Goal: Find specific page/section: Find specific page/section

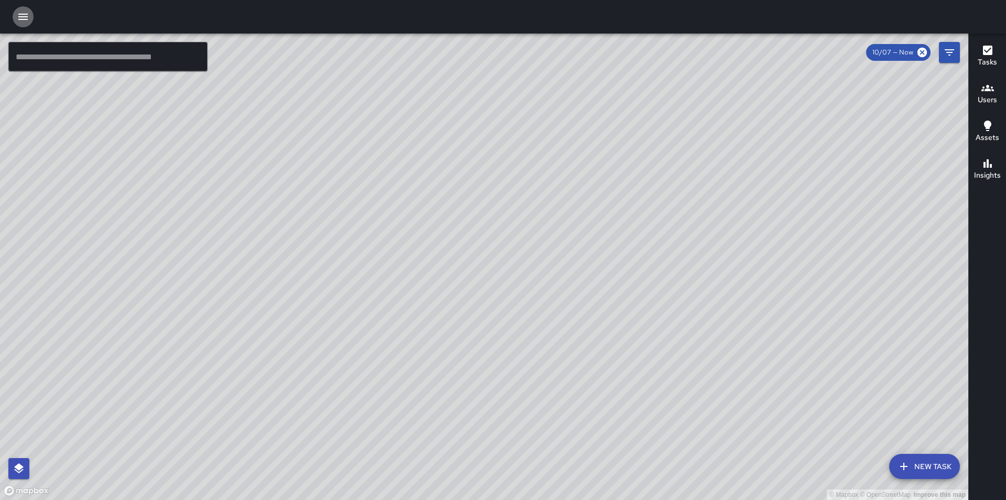
click at [24, 17] on icon "button" at bounding box center [22, 17] width 9 height 6
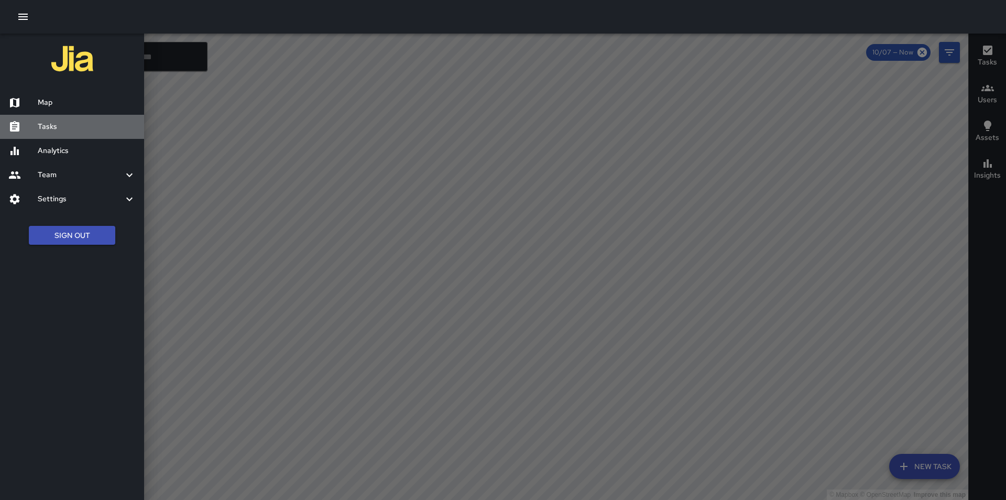
click at [67, 133] on div "Tasks" at bounding box center [72, 127] width 144 height 24
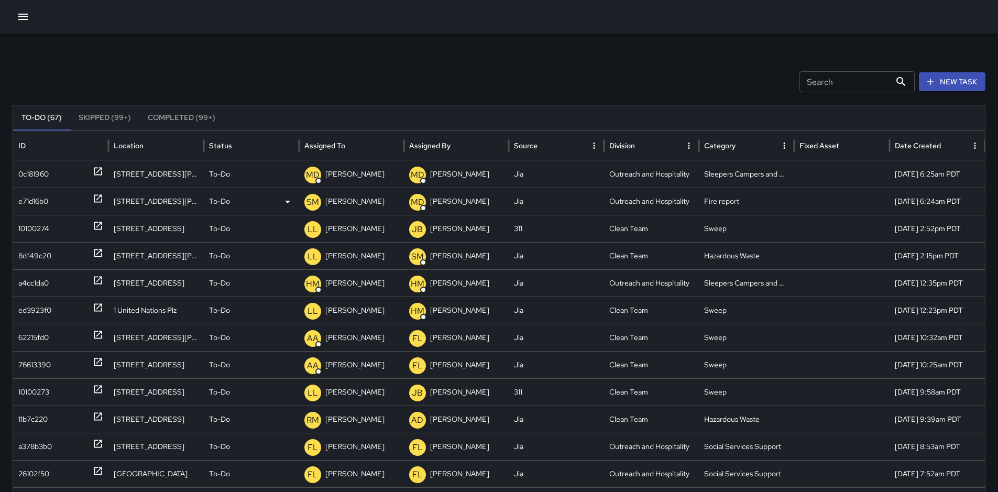
click at [32, 200] on div "e71d16b0" at bounding box center [33, 201] width 30 height 27
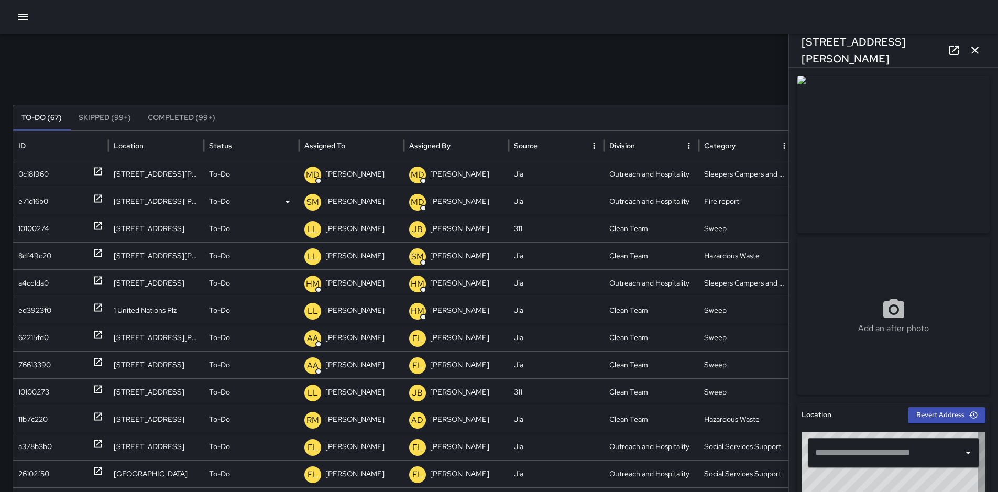
type input "**********"
click at [296, 67] on div "Search Search New Task To-Do (67) Skipped (99+) Completed (99+) ID Location Sta…" at bounding box center [499, 331] width 998 height 594
click at [976, 47] on icon "button" at bounding box center [974, 50] width 13 height 13
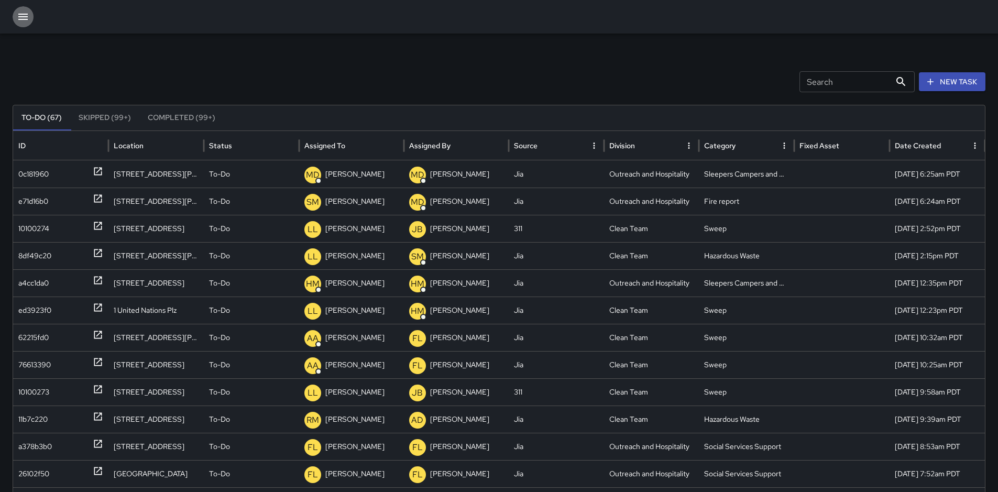
click at [27, 22] on icon "button" at bounding box center [23, 16] width 13 height 13
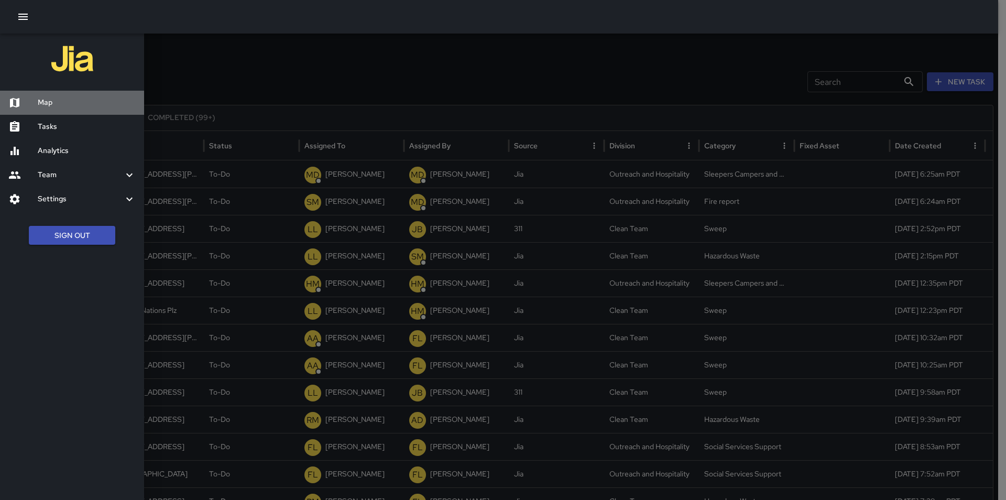
click at [59, 111] on div "Map" at bounding box center [72, 103] width 144 height 24
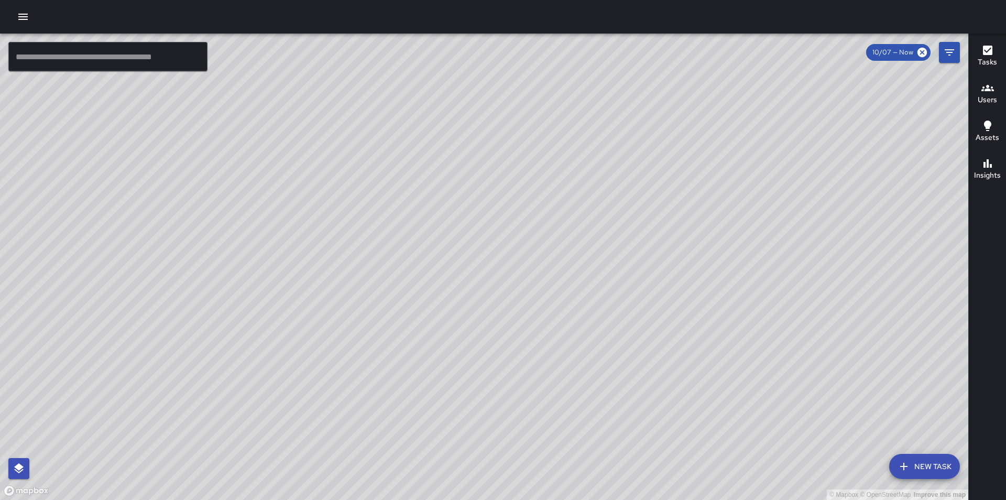
click at [25, 18] on icon "button" at bounding box center [23, 16] width 13 height 13
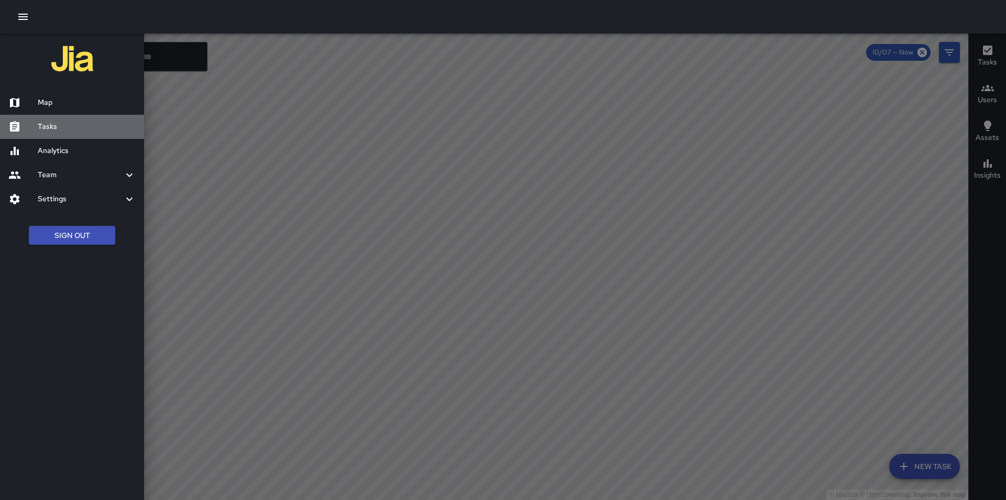
click at [62, 126] on h6 "Tasks" at bounding box center [87, 127] width 98 height 12
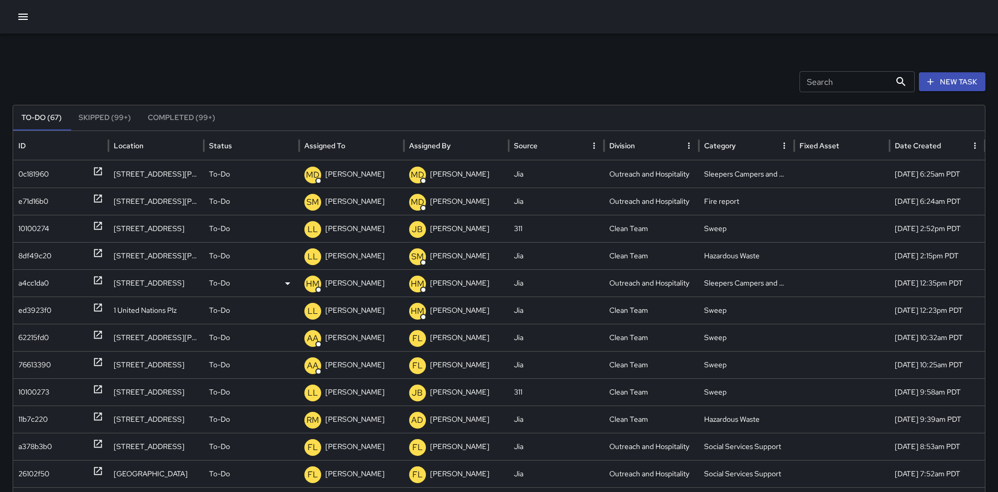
click at [16, 282] on div "a4cc1da0" at bounding box center [60, 282] width 95 height 27
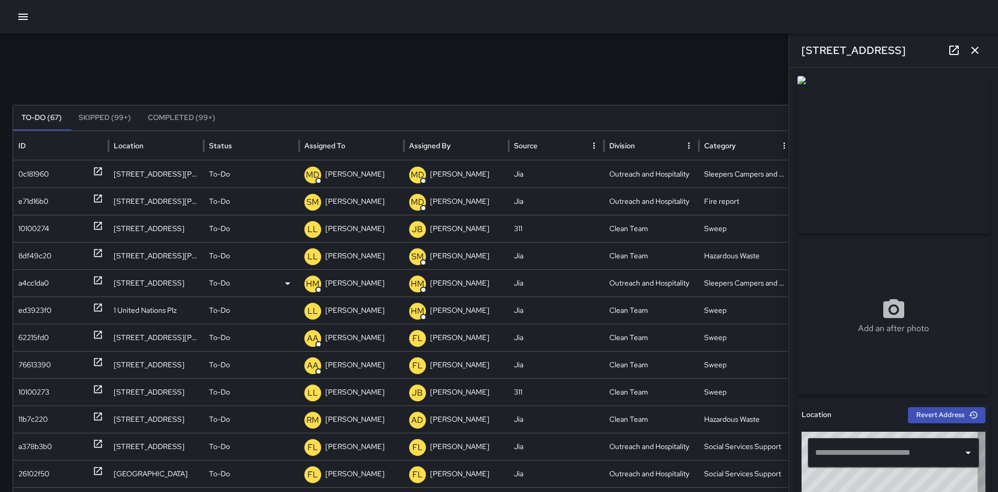
type input "**********"
click at [952, 54] on icon at bounding box center [953, 50] width 9 height 9
click at [347, 284] on p "[PERSON_NAME]" at bounding box center [354, 283] width 59 height 27
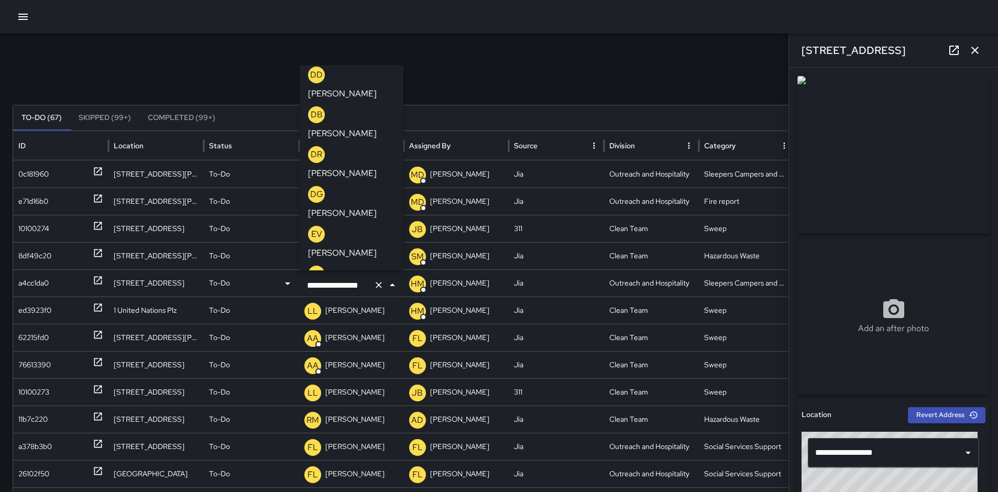
scroll to position [524, 0]
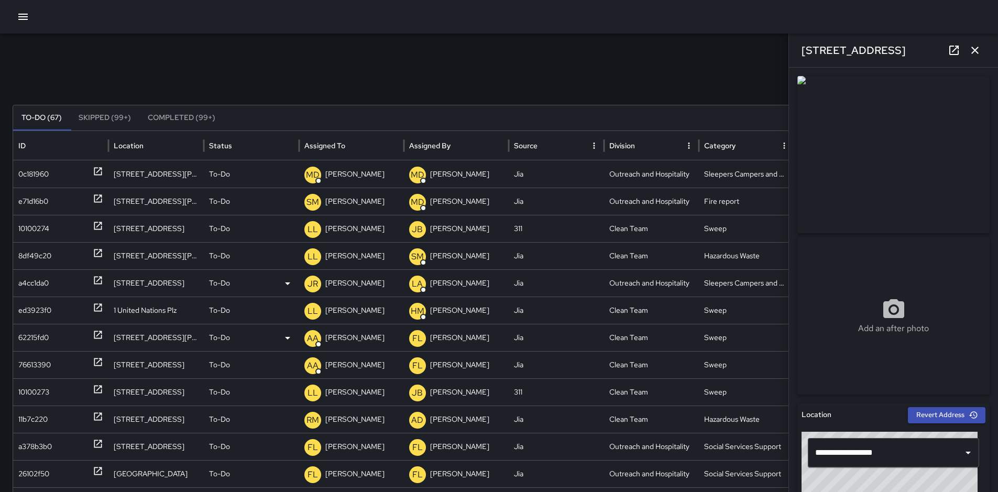
click at [35, 336] on div "62215fd0" at bounding box center [33, 337] width 30 height 27
type input "**********"
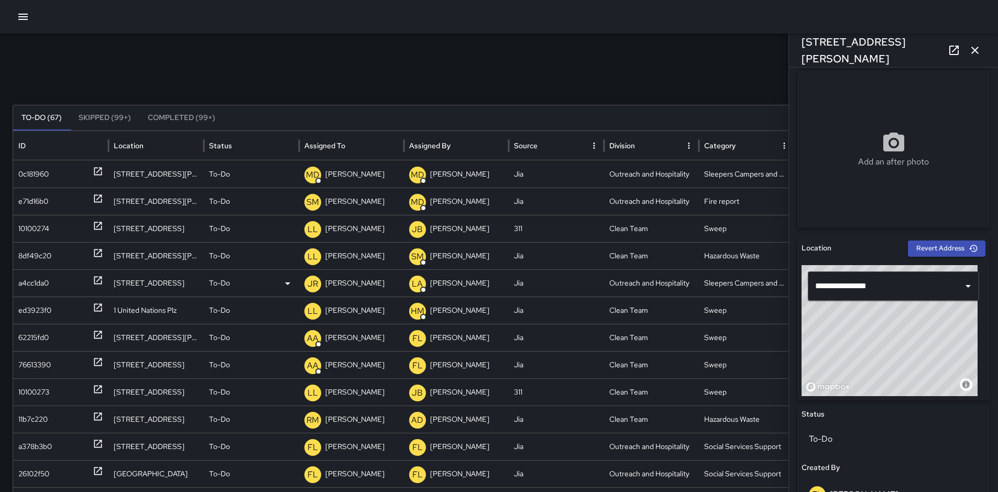
scroll to position [168, 0]
click at [41, 362] on div "76613390" at bounding box center [34, 364] width 32 height 27
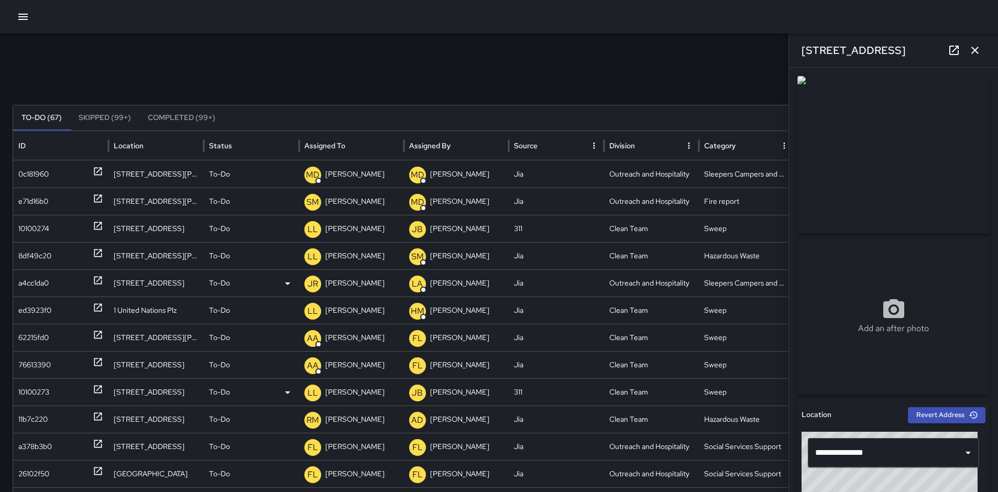
click at [47, 392] on div "10100273" at bounding box center [33, 392] width 31 height 27
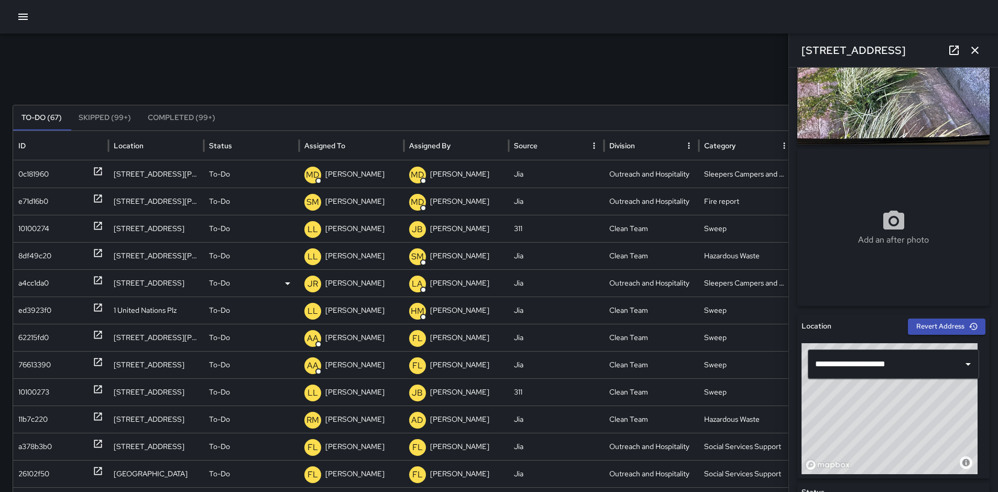
scroll to position [105, 0]
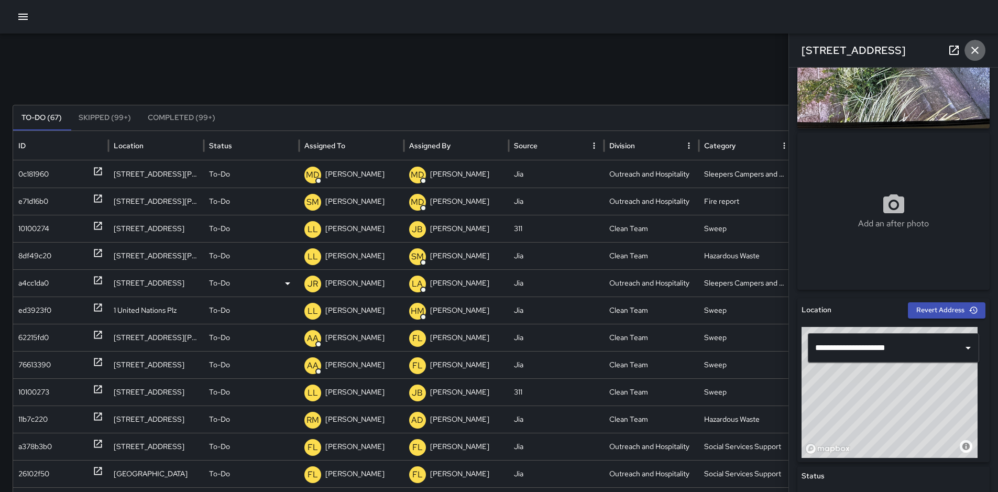
click at [975, 47] on icon "button" at bounding box center [974, 50] width 13 height 13
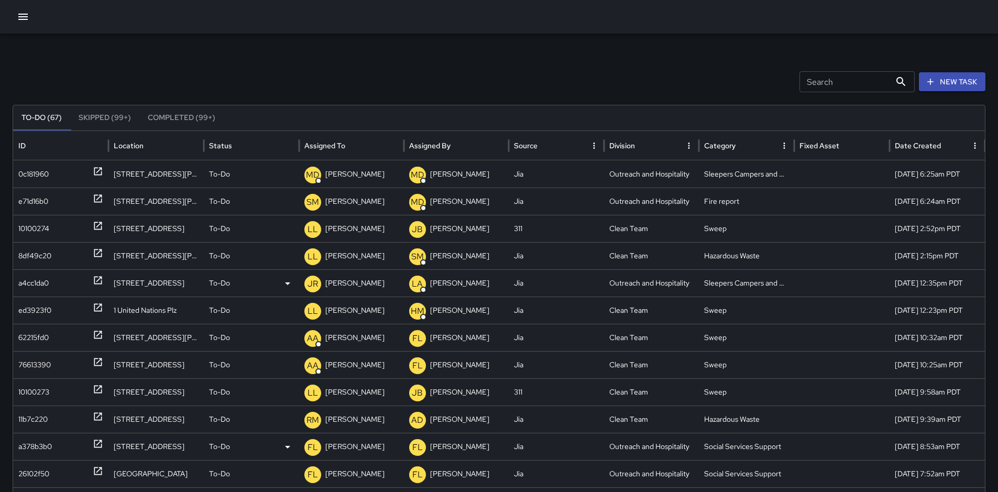
click at [18, 454] on div "a378b3b0" at bounding box center [35, 446] width 34 height 27
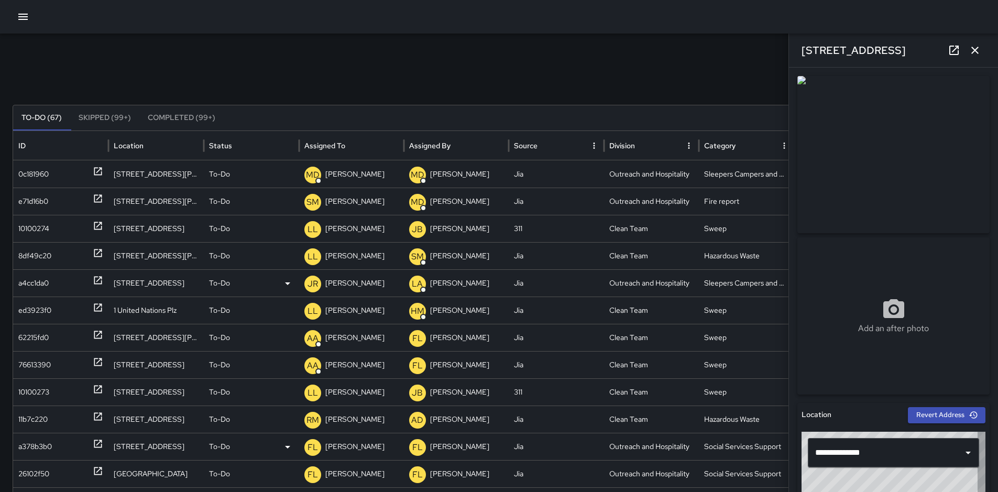
type input "**********"
click at [29, 472] on div "26102f50" at bounding box center [33, 473] width 31 height 27
type input "**********"
click at [973, 47] on icon "button" at bounding box center [974, 50] width 13 height 13
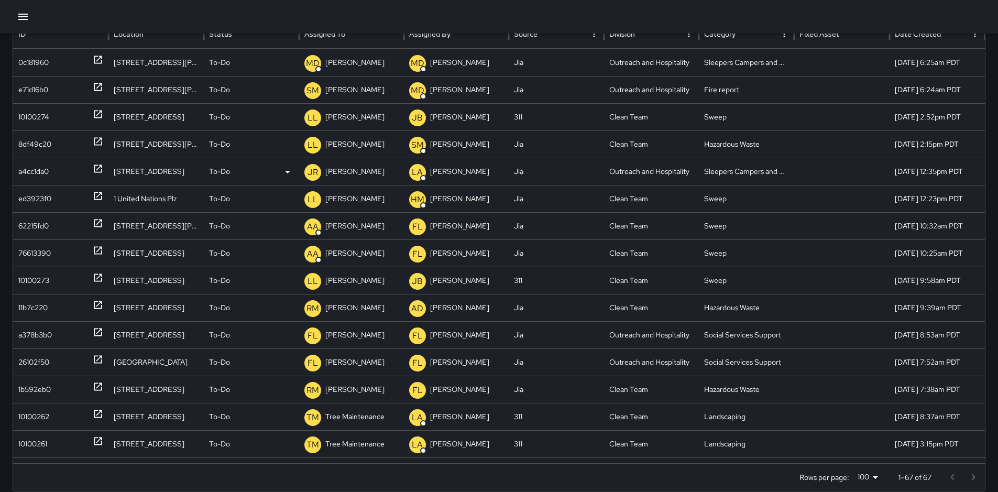
scroll to position [136, 0]
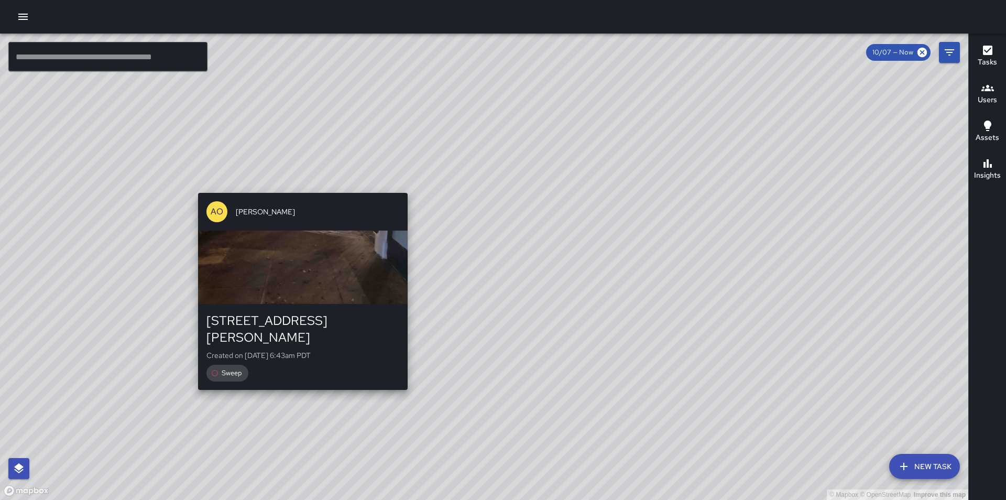
click at [298, 184] on div "© Mapbox © OpenStreetMap Improve this map AO [PERSON_NAME] [STREET_ADDRESS][PER…" at bounding box center [484, 267] width 968 height 466
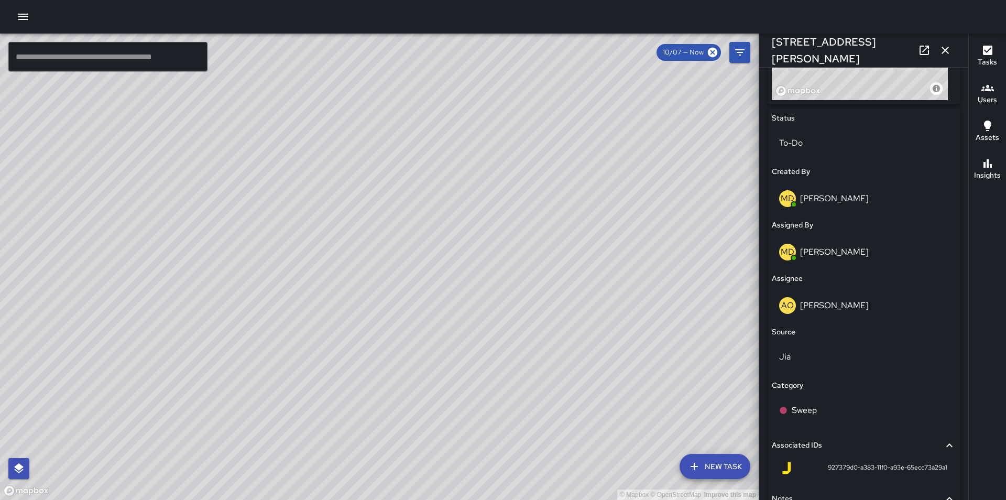
scroll to position [482, 0]
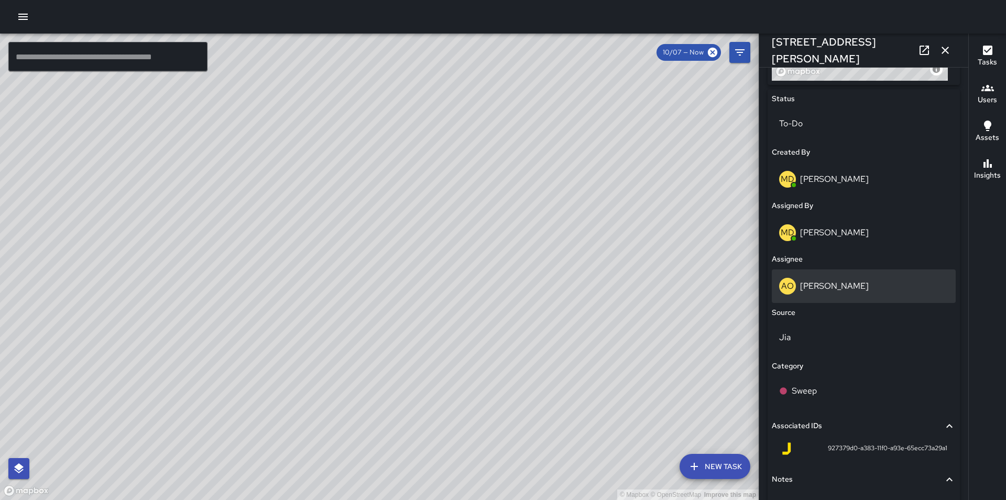
click at [859, 293] on div "AO [PERSON_NAME]" at bounding box center [863, 286] width 169 height 17
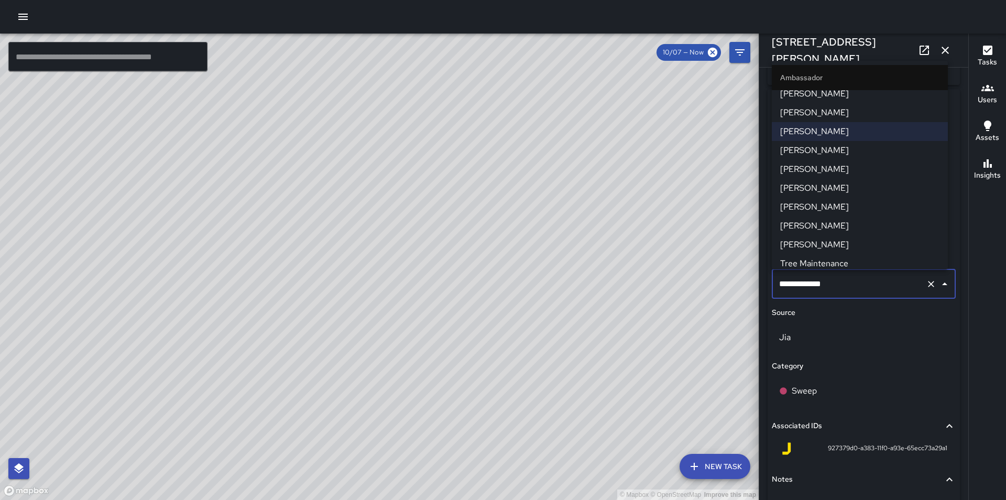
scroll to position [89, 0]
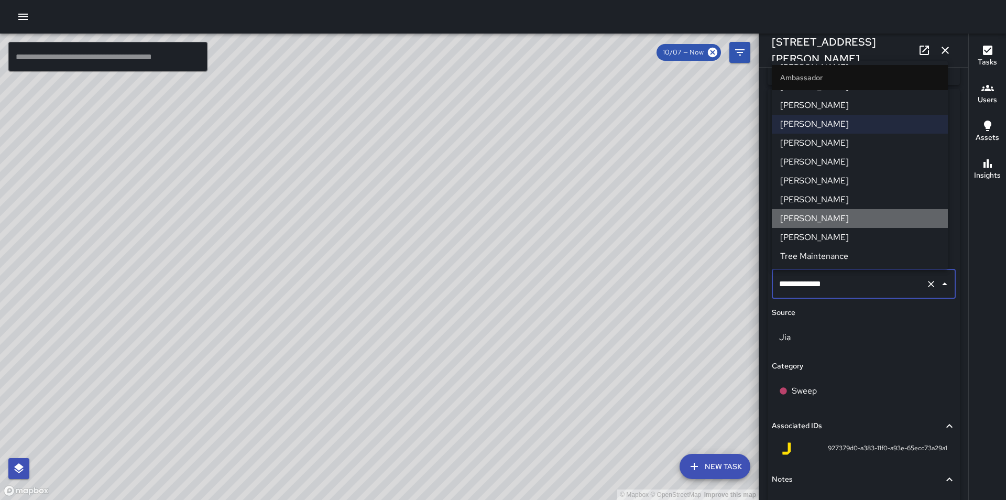
click at [866, 218] on span "[PERSON_NAME]" at bounding box center [859, 218] width 159 height 13
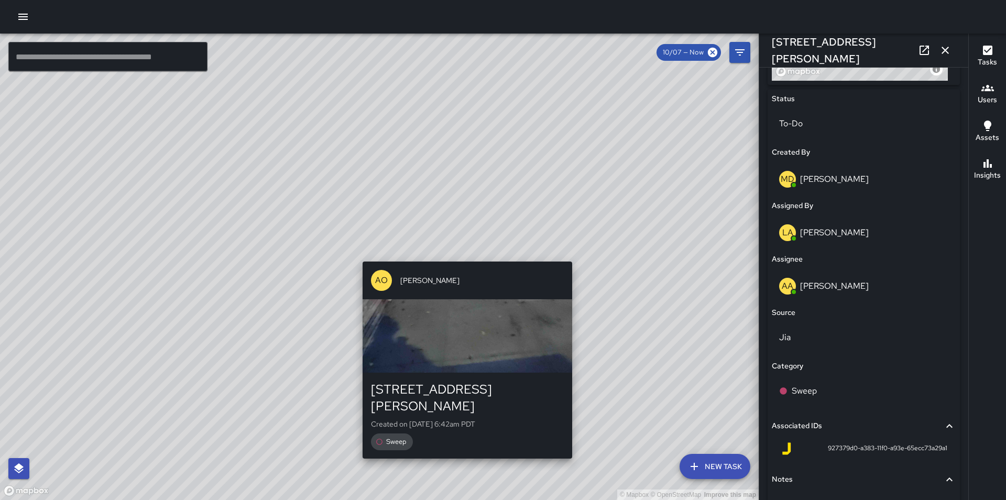
click at [464, 254] on div "© Mapbox © OpenStreetMap Improve this map AO [PERSON_NAME] [STREET_ADDRESS][PER…" at bounding box center [379, 267] width 758 height 466
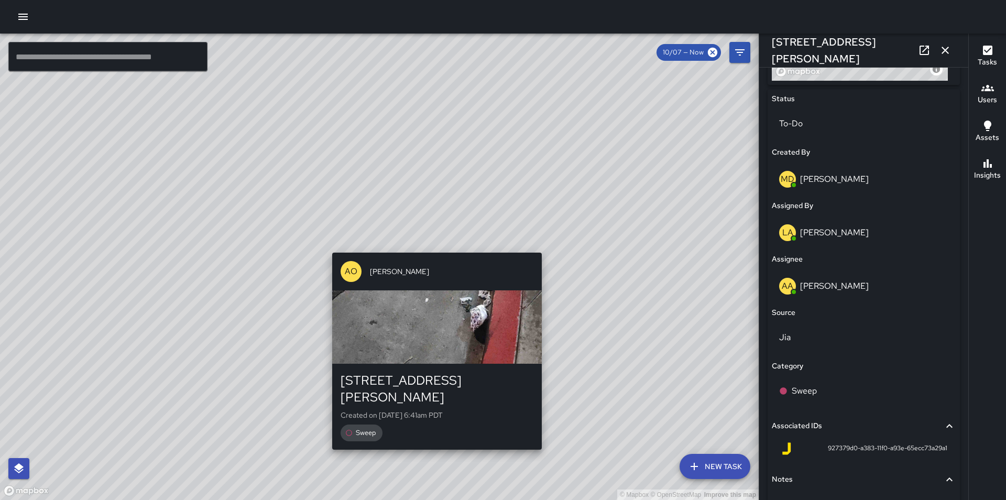
click at [542, 246] on div "© Mapbox © OpenStreetMap Improve this map AO [PERSON_NAME] [STREET_ADDRESS][PER…" at bounding box center [379, 267] width 758 height 466
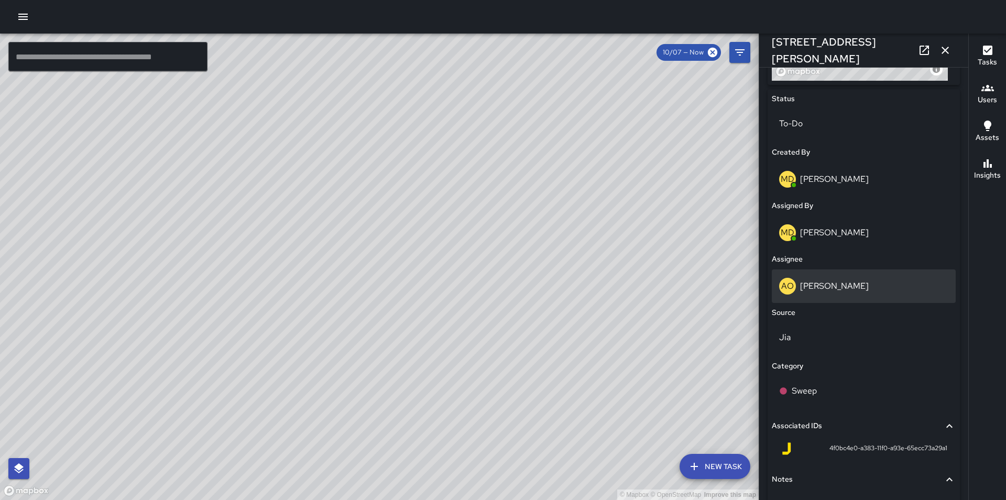
click at [831, 285] on p "[PERSON_NAME]" at bounding box center [834, 285] width 69 height 11
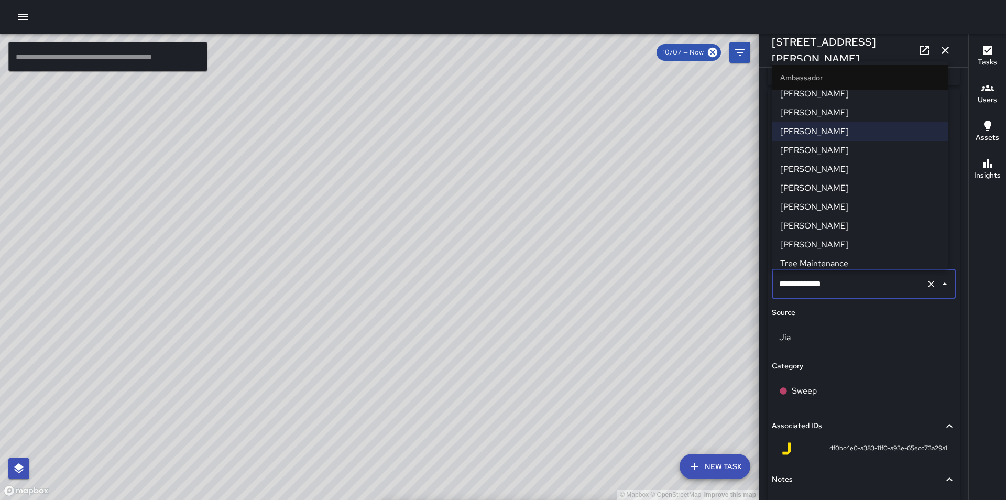
scroll to position [86, 0]
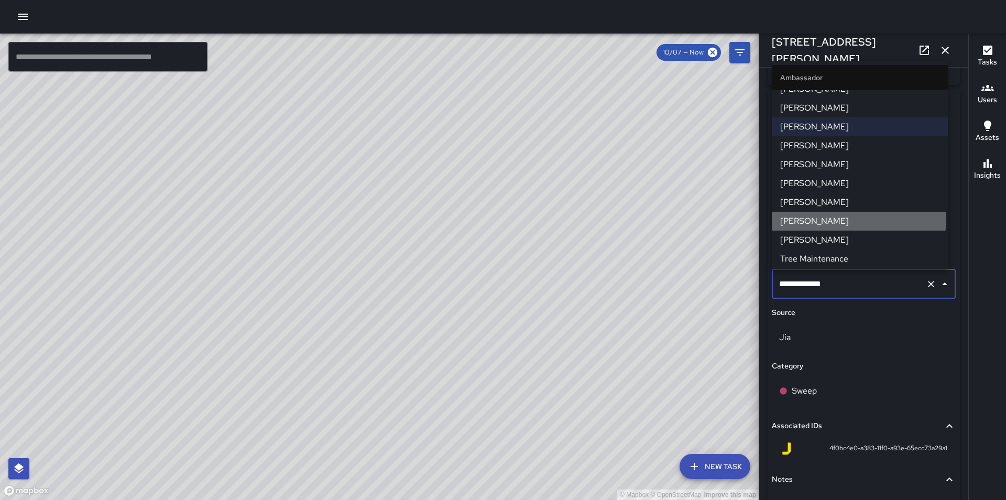
click at [858, 218] on span "[PERSON_NAME]" at bounding box center [859, 221] width 159 height 13
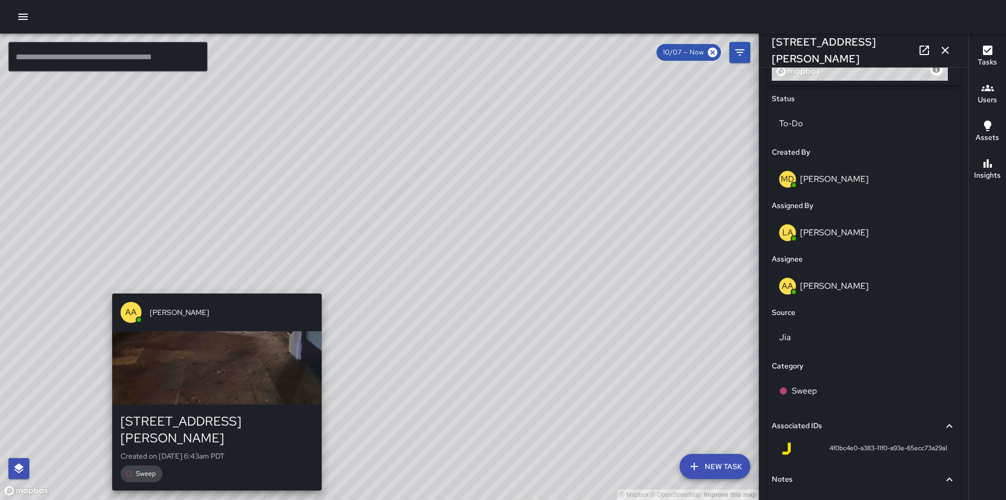
click at [213, 287] on div "© Mapbox © OpenStreetMap Improve this map AA [PERSON_NAME] [STREET_ADDRESS][PER…" at bounding box center [379, 267] width 758 height 466
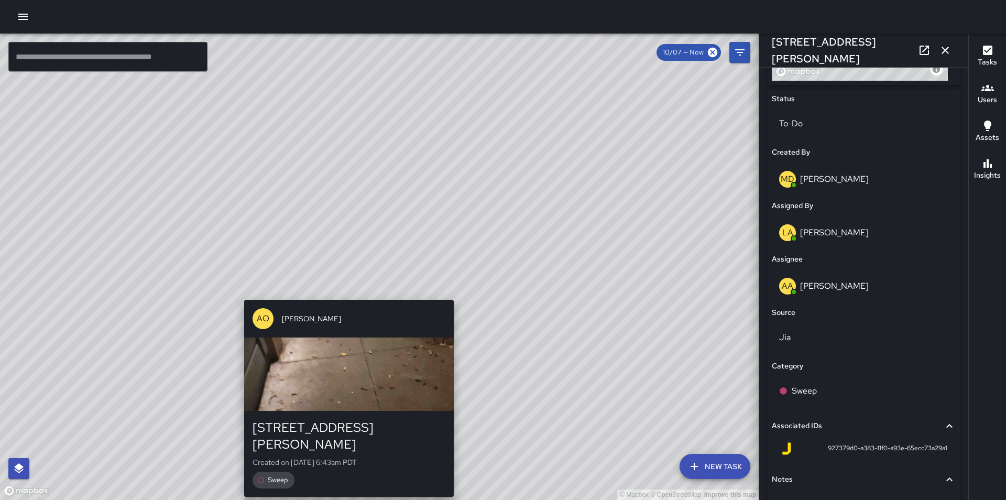
click at [344, 294] on div "© Mapbox © OpenStreetMap Improve this map AO [PERSON_NAME] [STREET_ADDRESS][PER…" at bounding box center [379, 267] width 758 height 466
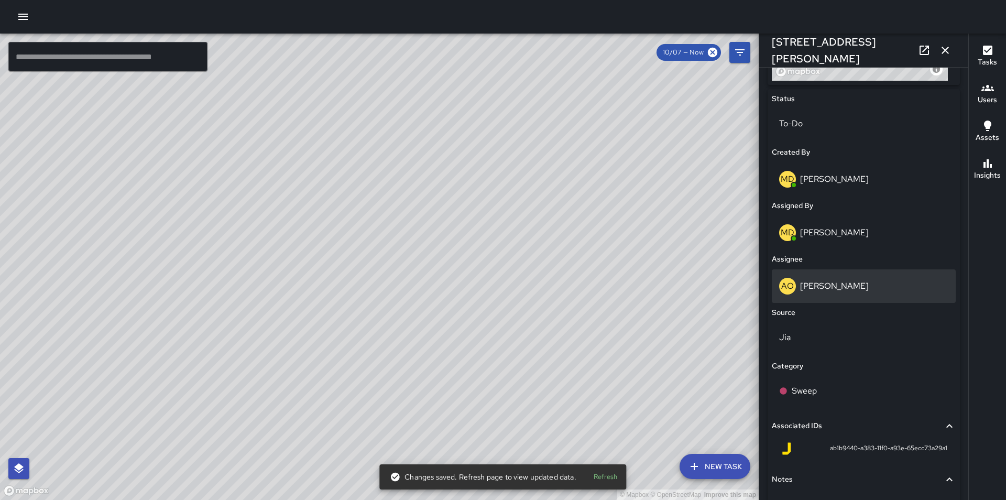
click at [830, 288] on p "[PERSON_NAME]" at bounding box center [834, 285] width 69 height 11
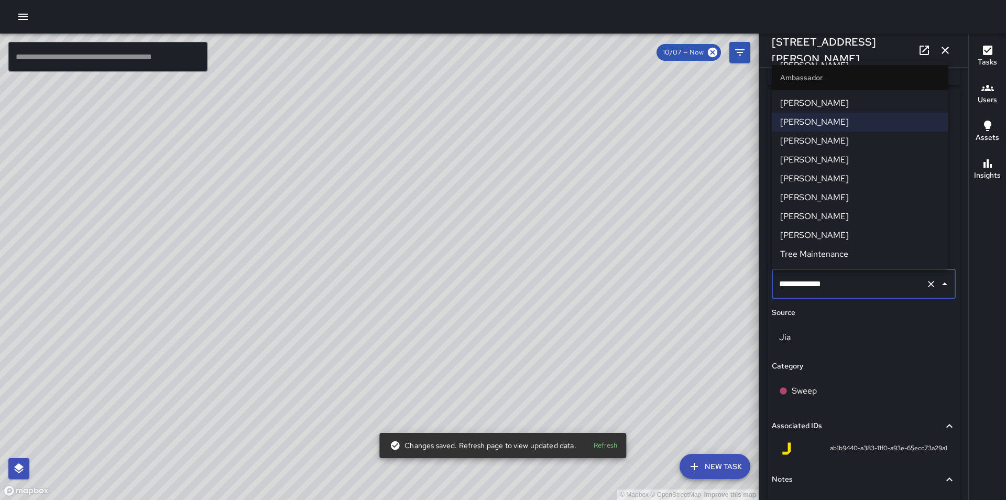
scroll to position [118, 0]
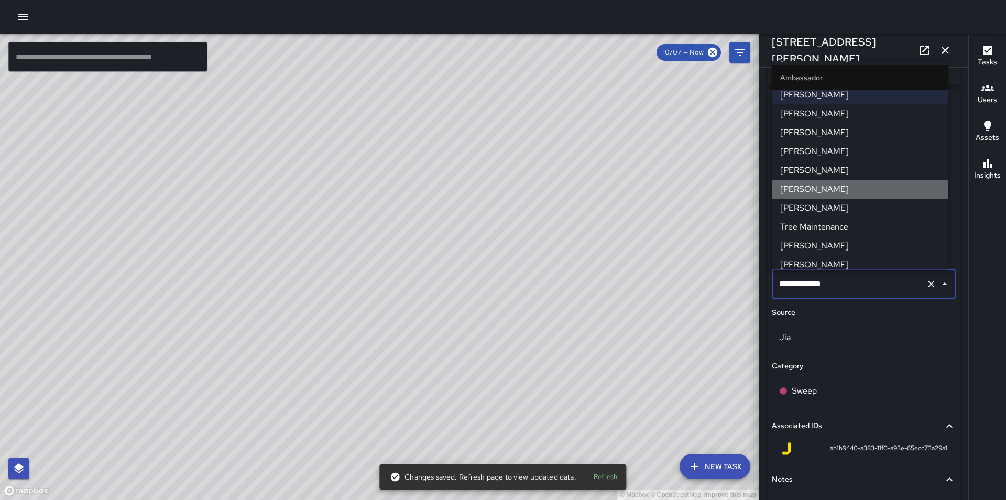
click at [859, 189] on span "[PERSON_NAME]" at bounding box center [859, 189] width 159 height 13
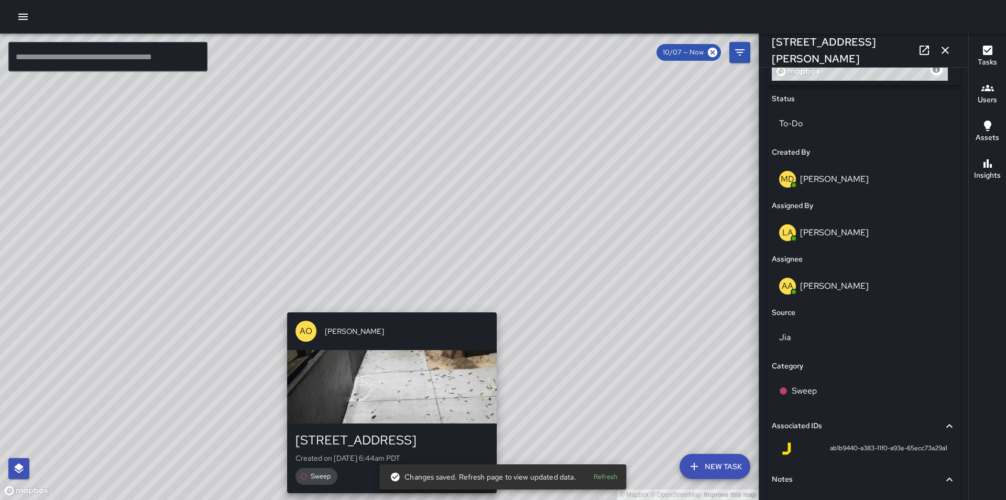
click at [387, 305] on div "© Mapbox © OpenStreetMap Improve this map AO [PERSON_NAME] [STREET_ADDRESS] Cre…" at bounding box center [379, 267] width 758 height 466
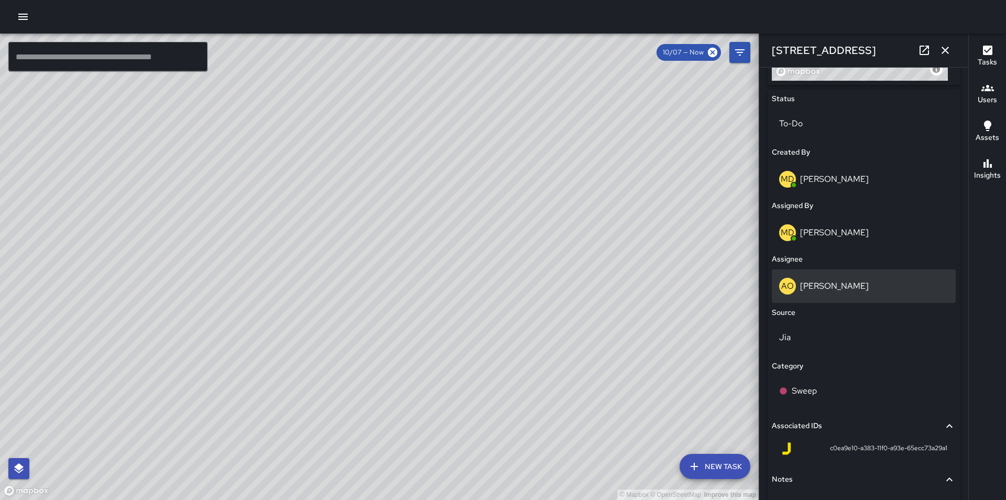
click at [844, 286] on p "[PERSON_NAME]" at bounding box center [834, 285] width 69 height 11
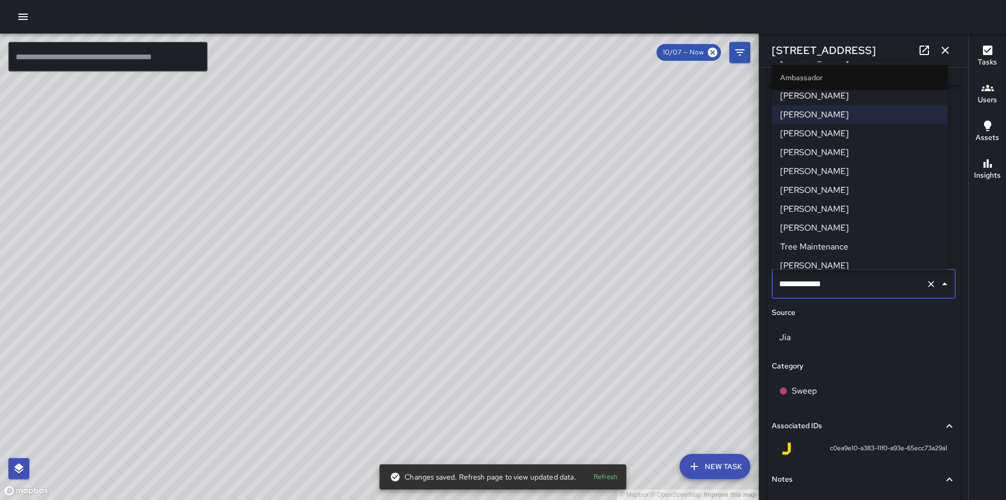
scroll to position [105, 0]
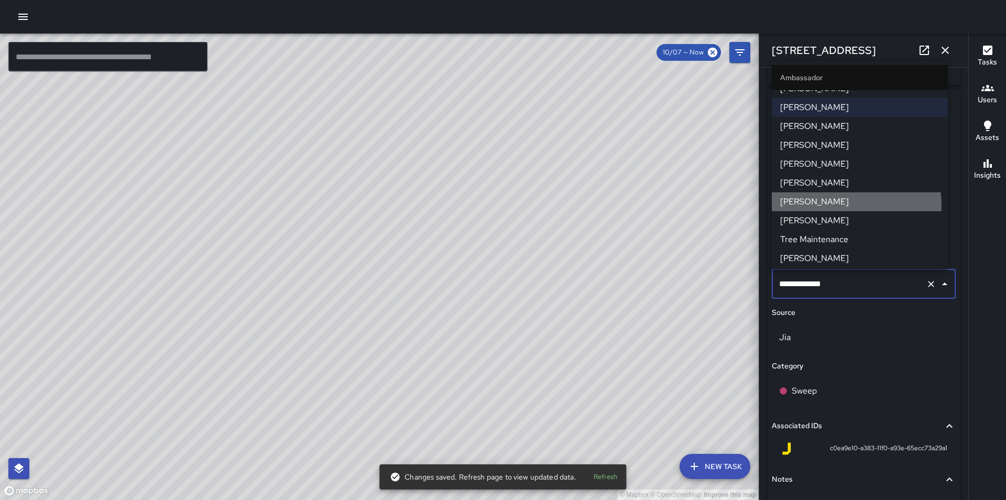
click at [842, 205] on span "[PERSON_NAME]" at bounding box center [859, 201] width 159 height 13
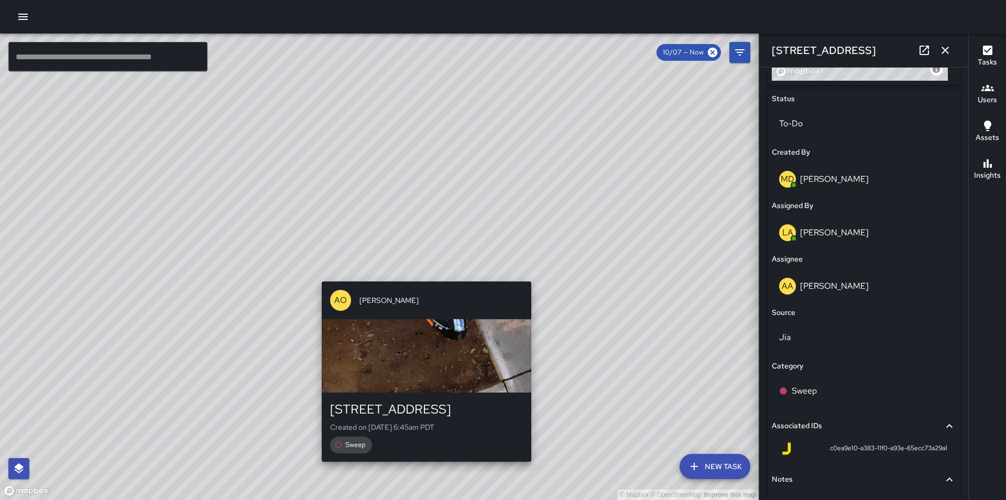
click at [424, 272] on div "© Mapbox © OpenStreetMap Improve this map AO [PERSON_NAME] [STREET_ADDRESS] Cre…" at bounding box center [379, 267] width 758 height 466
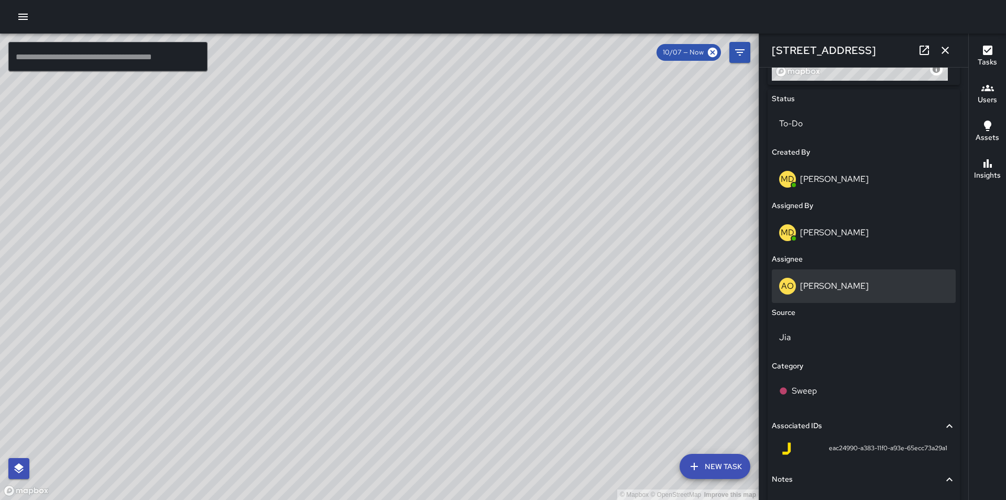
click at [847, 286] on p "[PERSON_NAME]" at bounding box center [834, 285] width 69 height 11
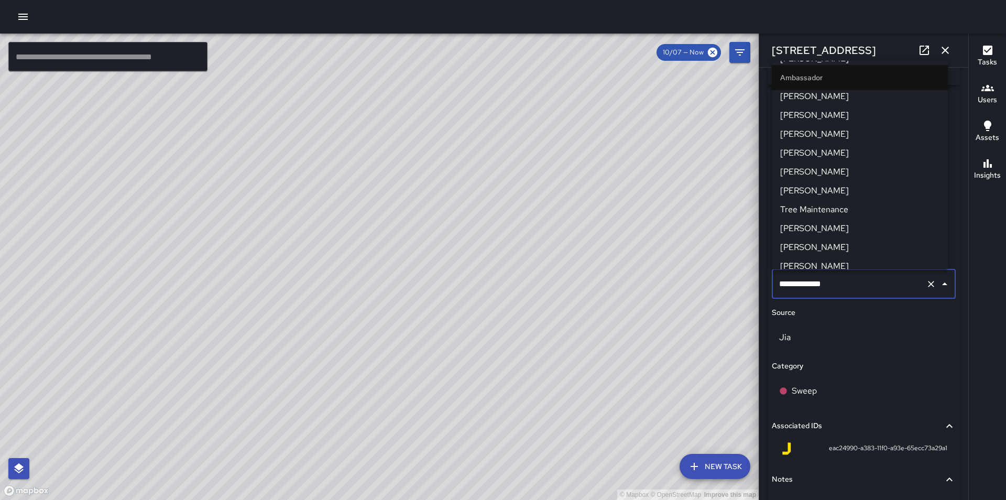
scroll to position [137, 0]
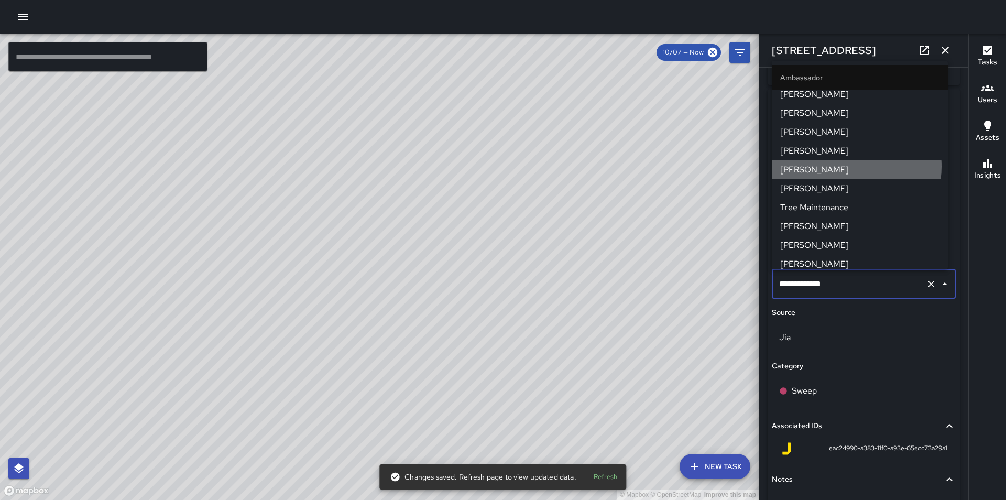
click at [844, 166] on span "[PERSON_NAME]" at bounding box center [859, 169] width 159 height 13
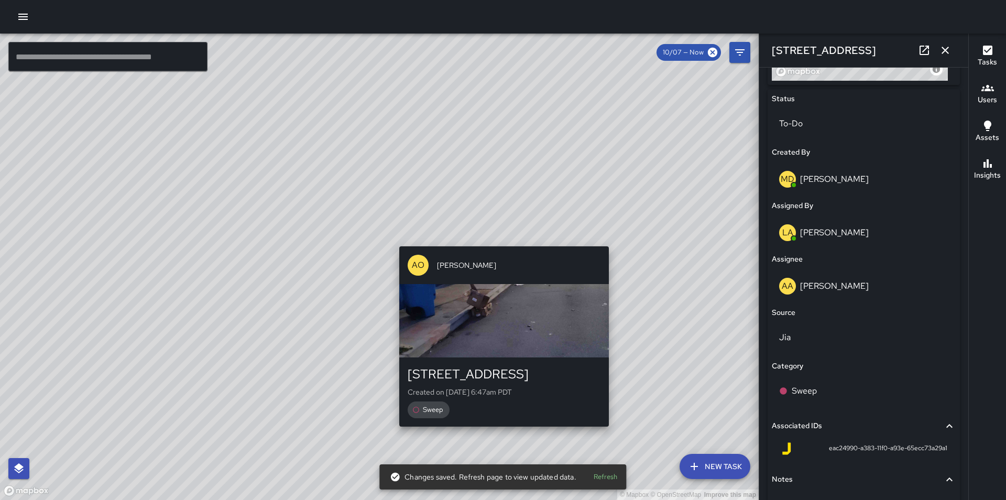
click at [498, 239] on div "© Mapbox © OpenStreetMap Improve this map AO [PERSON_NAME] [STREET_ADDRESS] Cre…" at bounding box center [379, 267] width 758 height 466
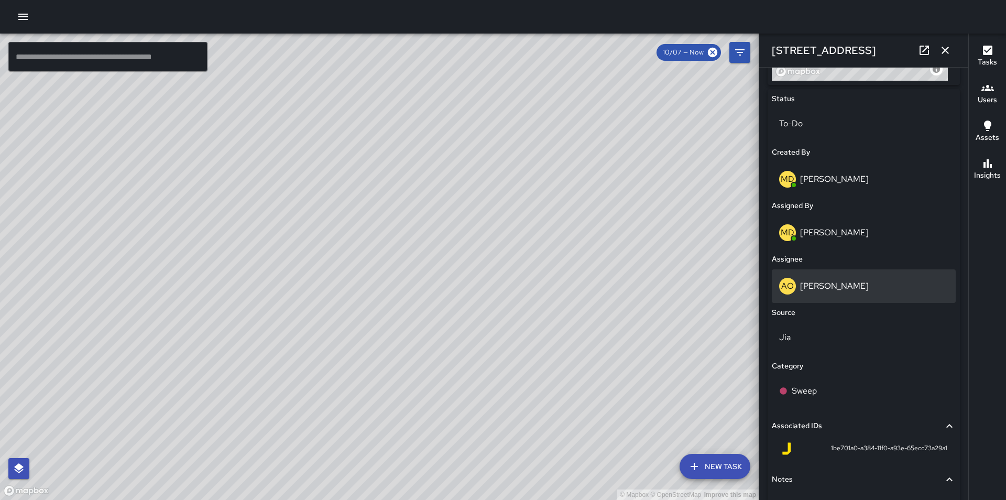
click at [824, 281] on p "[PERSON_NAME]" at bounding box center [834, 285] width 69 height 11
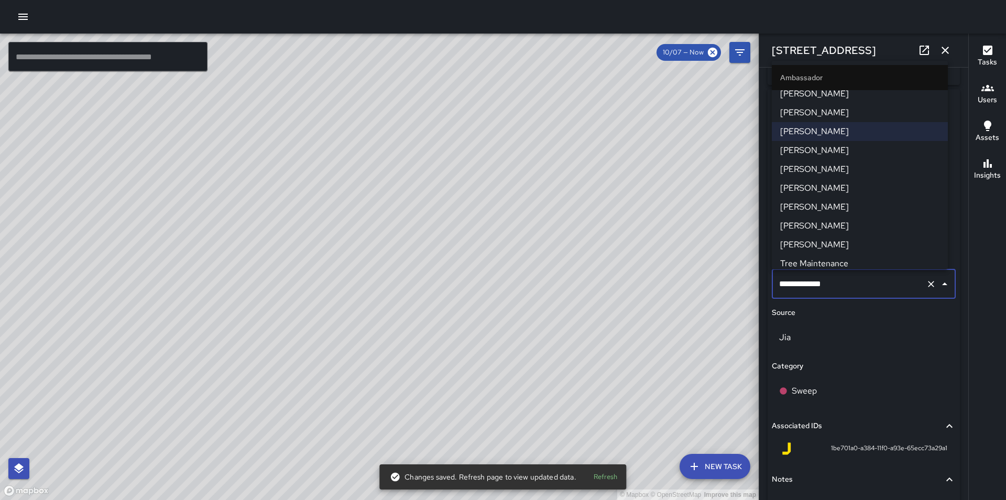
scroll to position [86, 0]
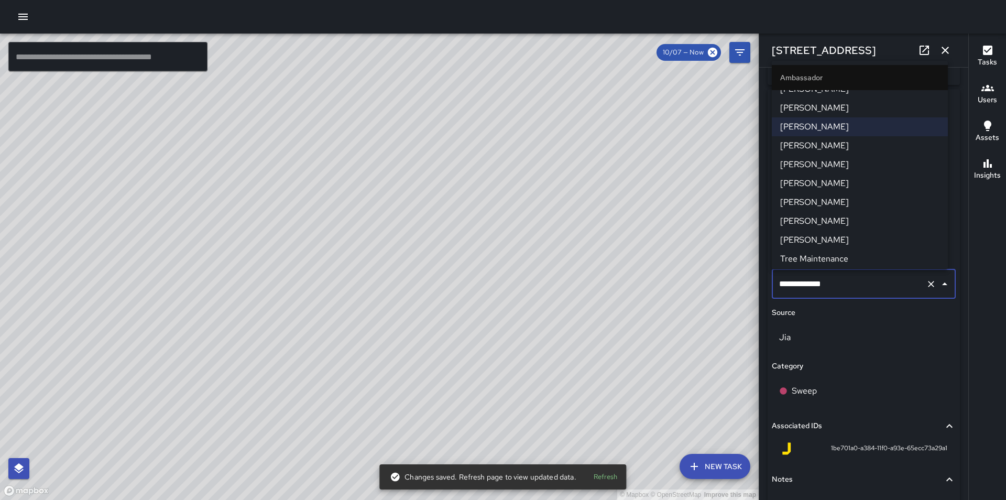
click at [824, 226] on span "[PERSON_NAME]" at bounding box center [859, 221] width 159 height 13
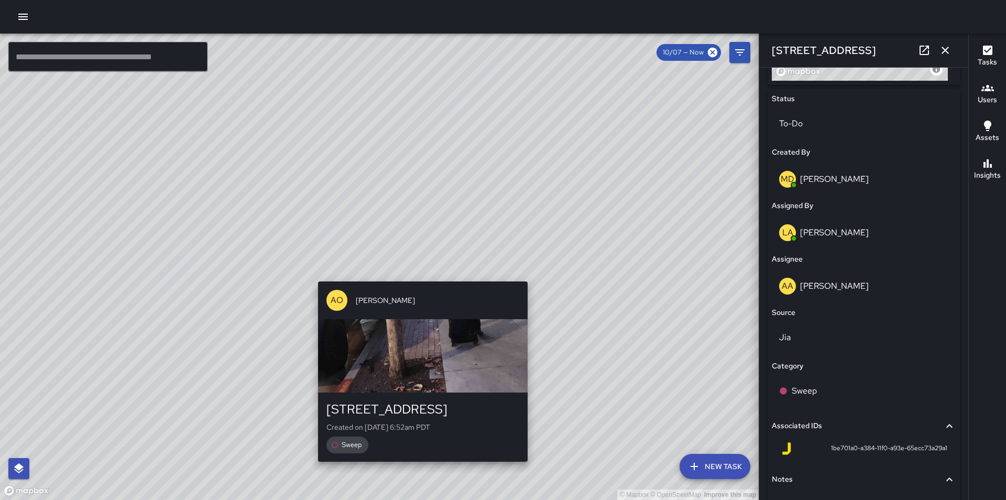
click at [417, 273] on div "© Mapbox © OpenStreetMap Improve this map AO [PERSON_NAME] [STREET_ADDRESS][PER…" at bounding box center [379, 267] width 758 height 466
type input "**********"
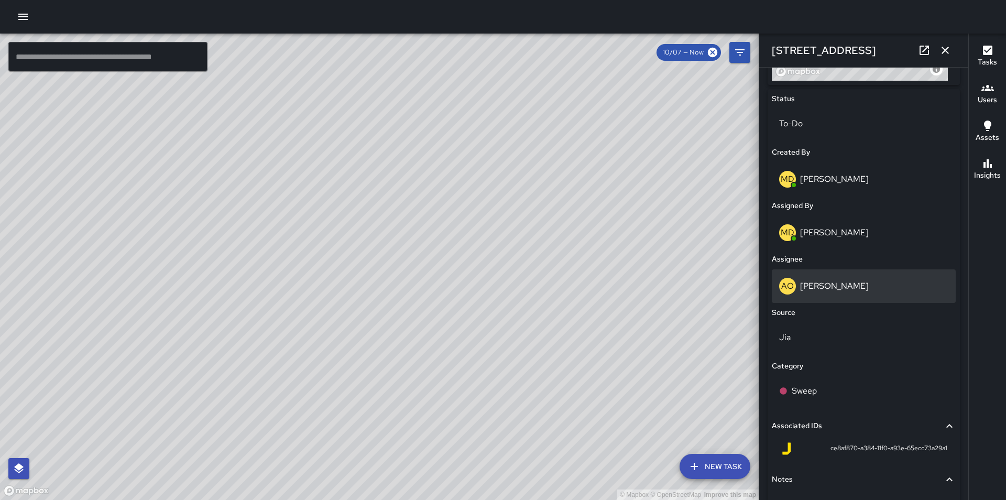
click at [824, 283] on p "[PERSON_NAME]" at bounding box center [834, 285] width 69 height 11
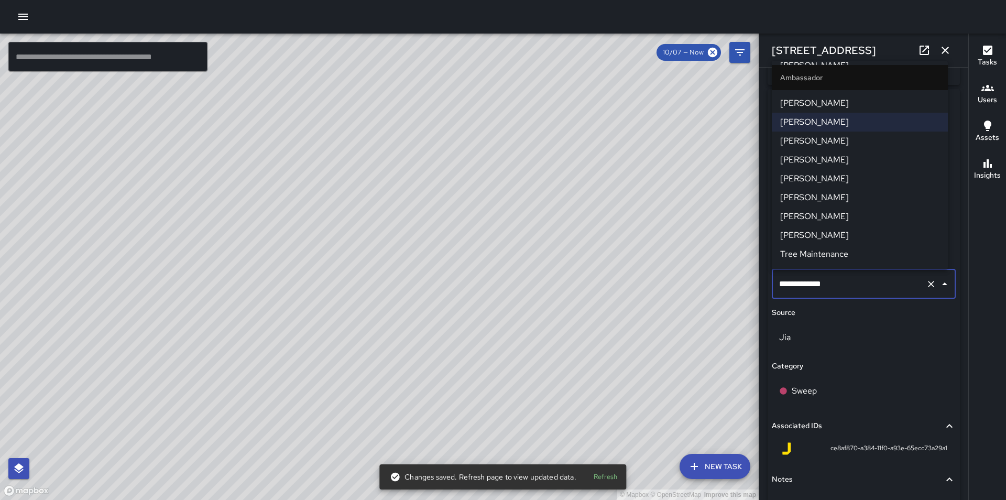
scroll to position [93, 0]
click at [823, 218] on span "[PERSON_NAME]" at bounding box center [859, 213] width 159 height 13
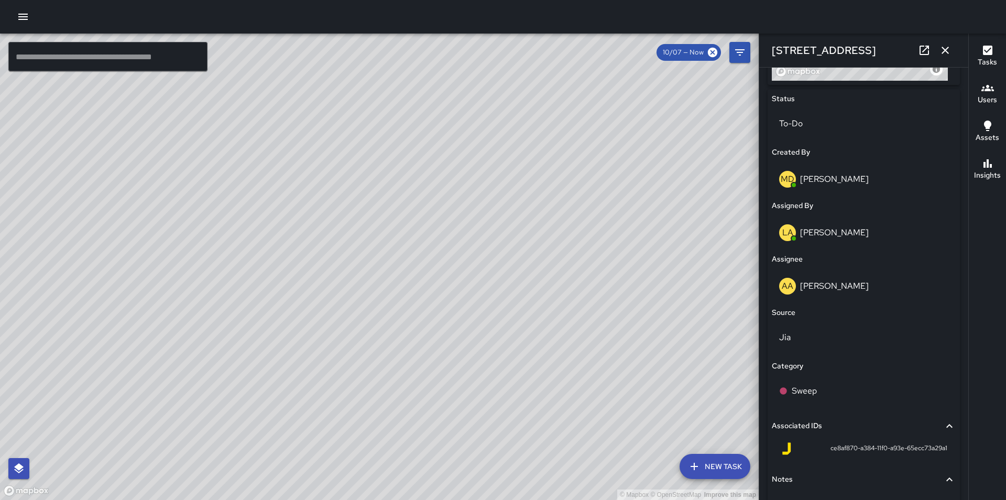
drag, startPoint x: 530, startPoint y: 433, endPoint x: 571, endPoint y: 360, distance: 84.0
click at [571, 360] on div "© Mapbox © OpenStreetMap Improve this map" at bounding box center [379, 267] width 758 height 466
click at [946, 50] on icon "button" at bounding box center [945, 50] width 13 height 13
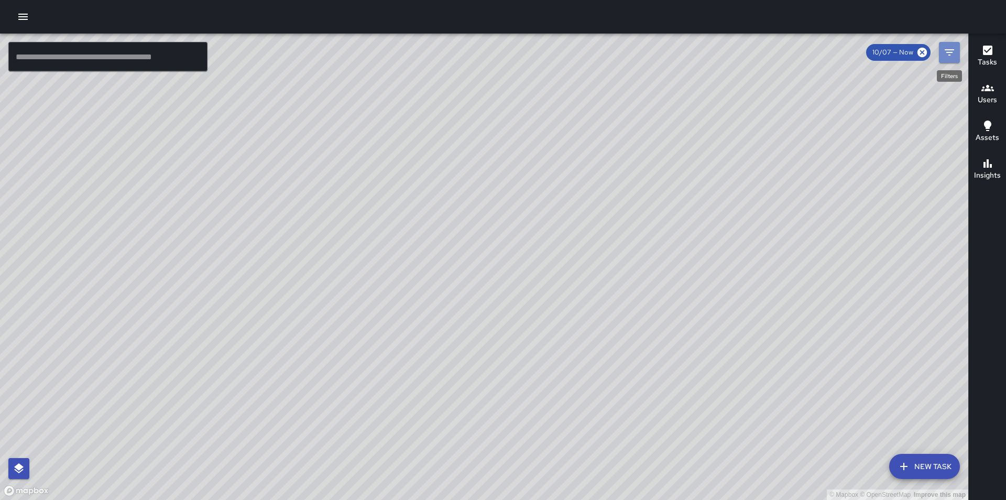
click at [946, 50] on icon "Filters" at bounding box center [948, 52] width 9 height 6
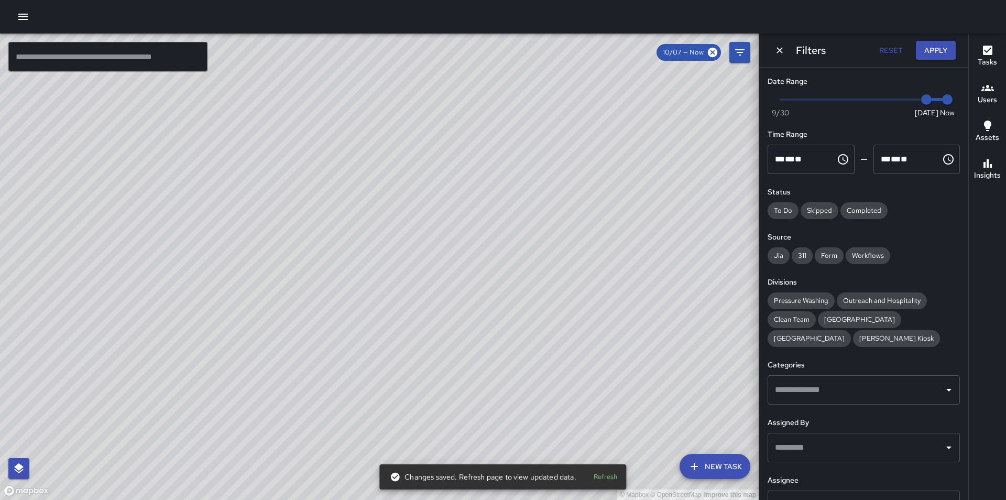
type input "*"
click at [905, 99] on span "Now [DATE] [DATE] 7:03 am" at bounding box center [863, 100] width 167 height 16
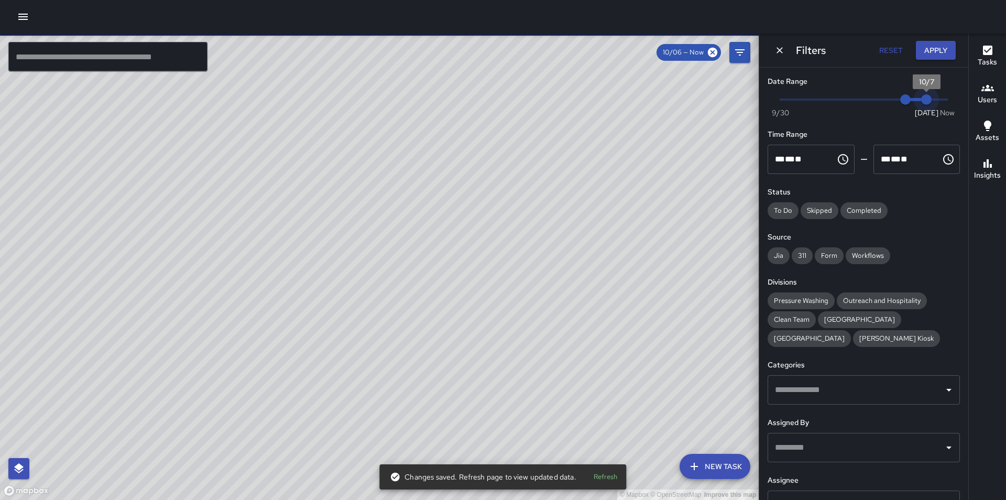
type input "*"
drag, startPoint x: 940, startPoint y: 100, endPoint x: 920, endPoint y: 102, distance: 20.0
click at [921, 102] on span "10/7" at bounding box center [926, 99] width 10 height 10
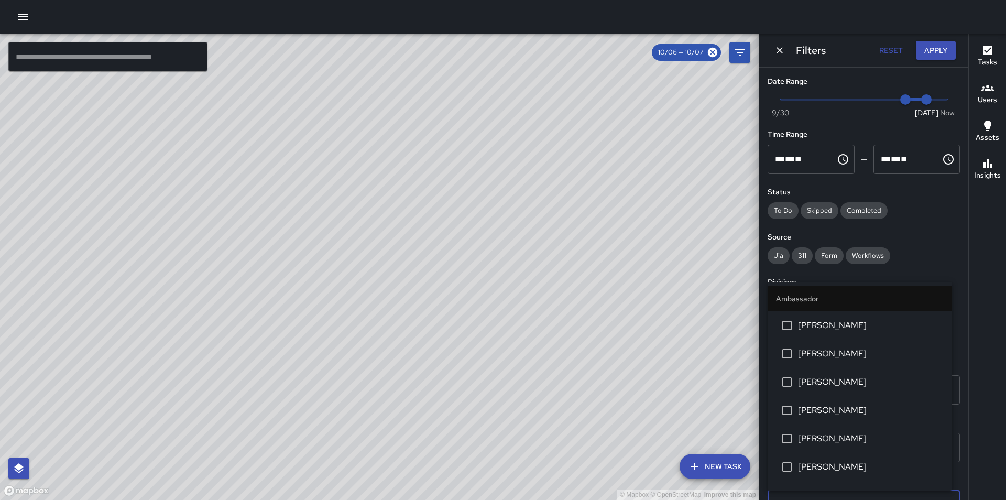
click at [865, 498] on input "text" at bounding box center [855, 505] width 167 height 20
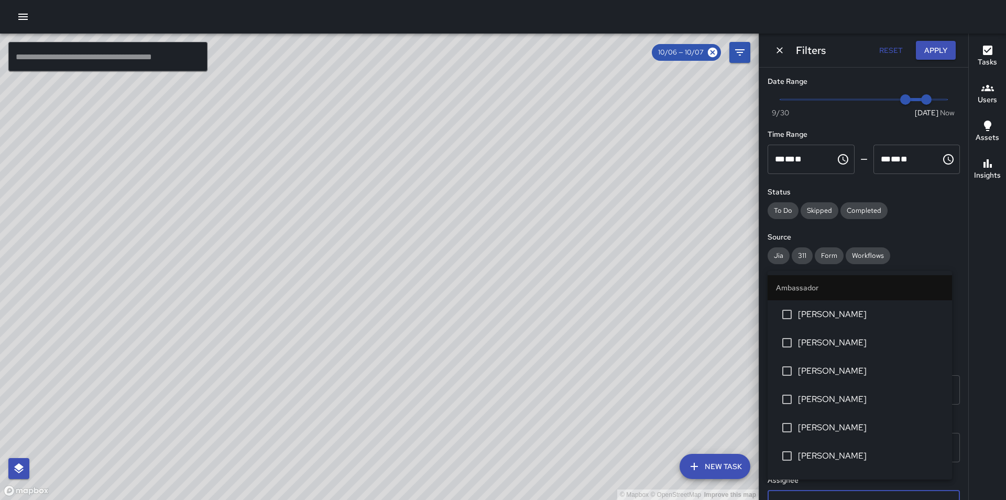
scroll to position [11, 0]
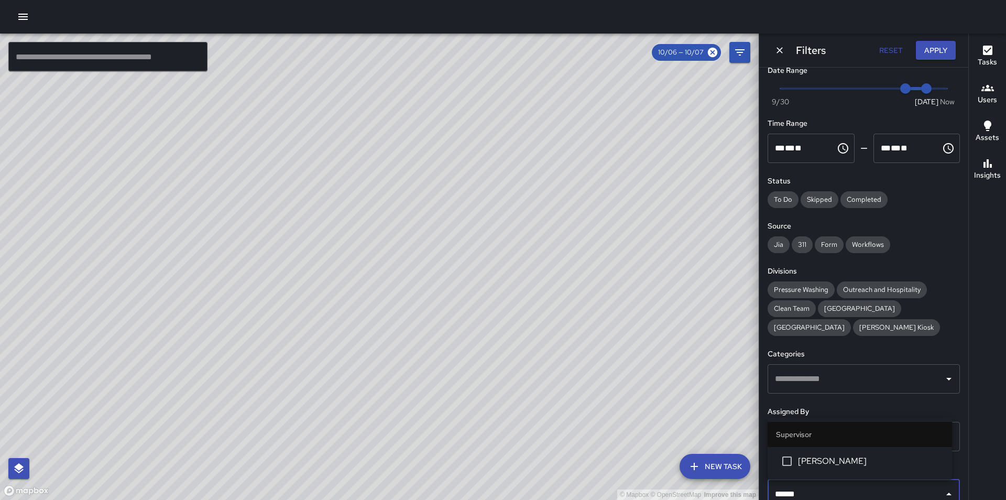
type input "*******"
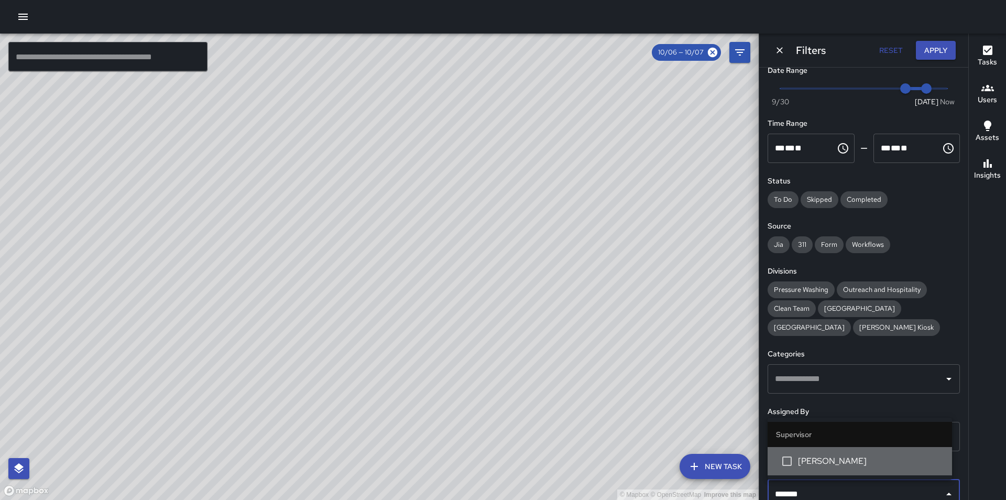
click at [852, 464] on span "[PERSON_NAME]" at bounding box center [871, 461] width 146 height 13
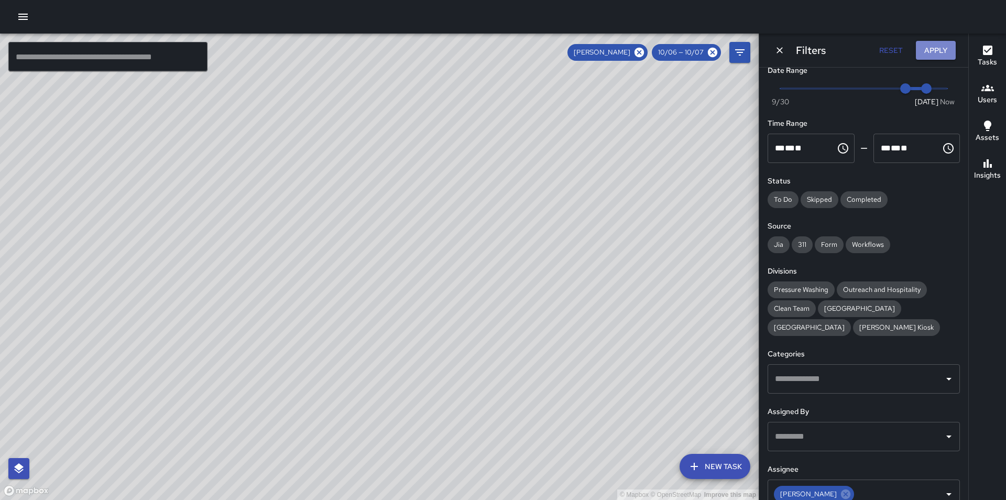
click at [946, 50] on button "Apply" at bounding box center [936, 50] width 40 height 19
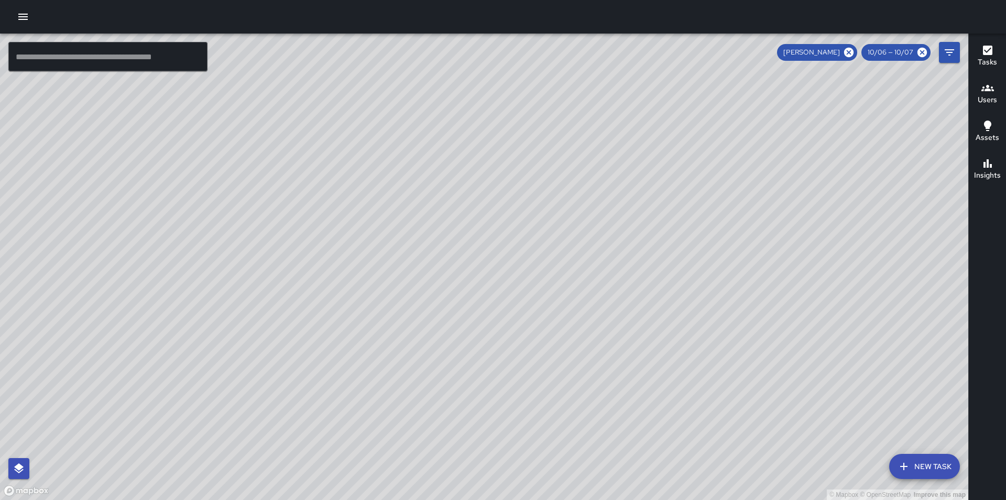
drag, startPoint x: 747, startPoint y: 301, endPoint x: 721, endPoint y: 313, distance: 28.1
click at [721, 313] on div "© Mapbox © OpenStreetMap Improve this map" at bounding box center [484, 267] width 968 height 466
drag, startPoint x: 804, startPoint y: 172, endPoint x: 751, endPoint y: 167, distance: 53.7
click at [751, 167] on div "© Mapbox © OpenStreetMap Improve this map" at bounding box center [484, 267] width 968 height 466
click at [949, 45] on button "Filters" at bounding box center [949, 52] width 21 height 21
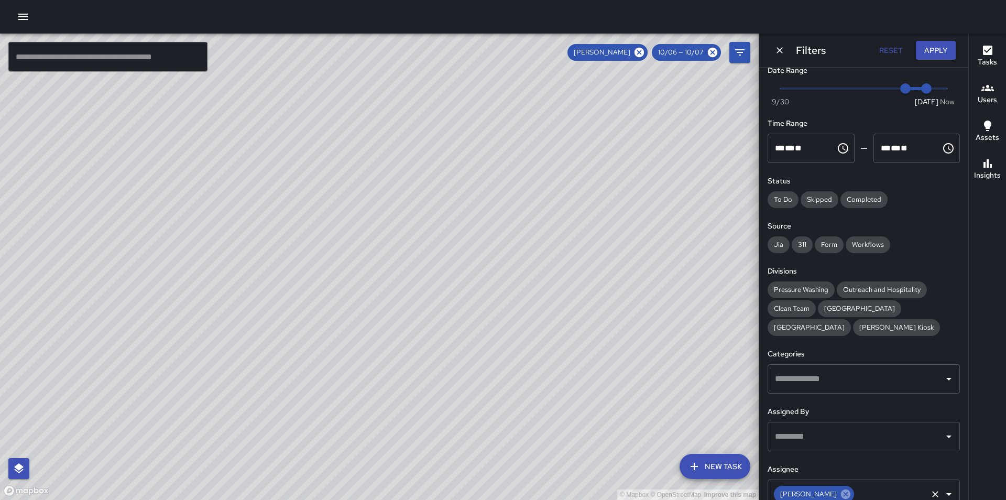
click at [841, 496] on icon at bounding box center [845, 493] width 9 height 9
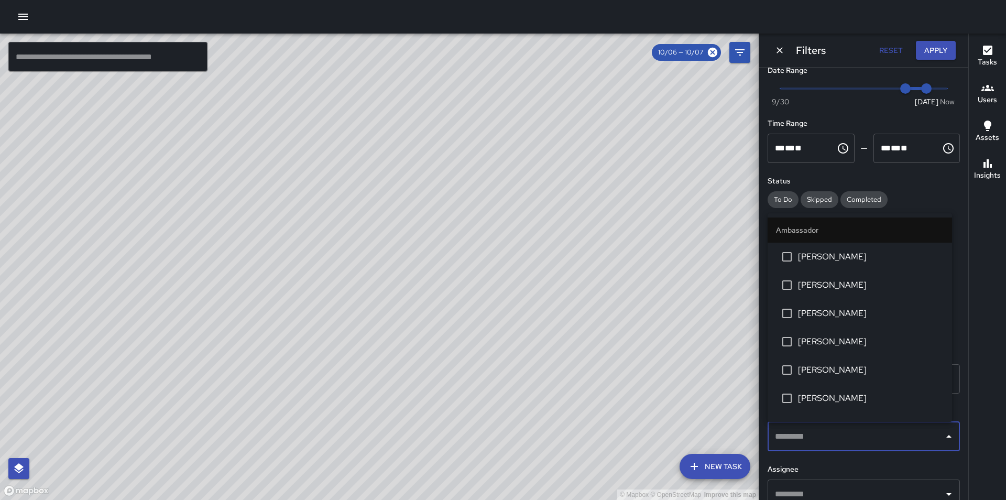
click at [846, 445] on input "text" at bounding box center [855, 436] width 167 height 20
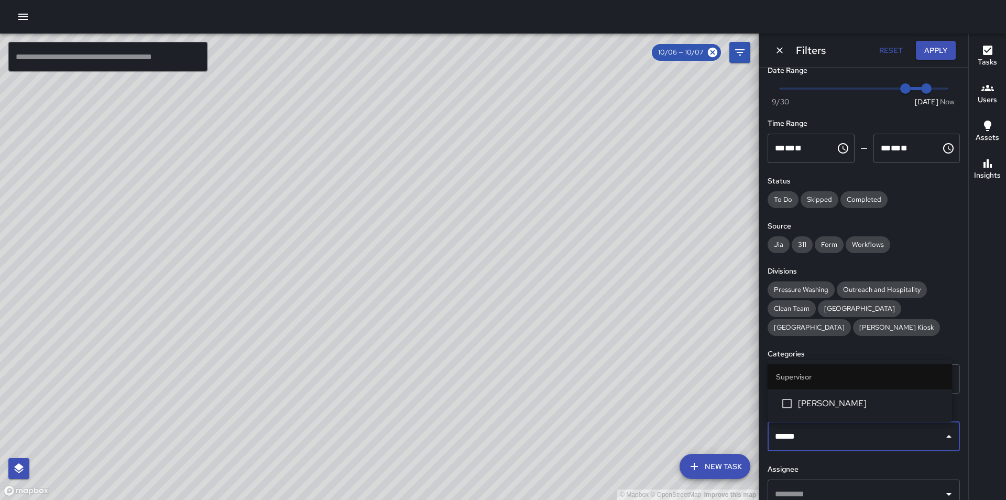
type input "*******"
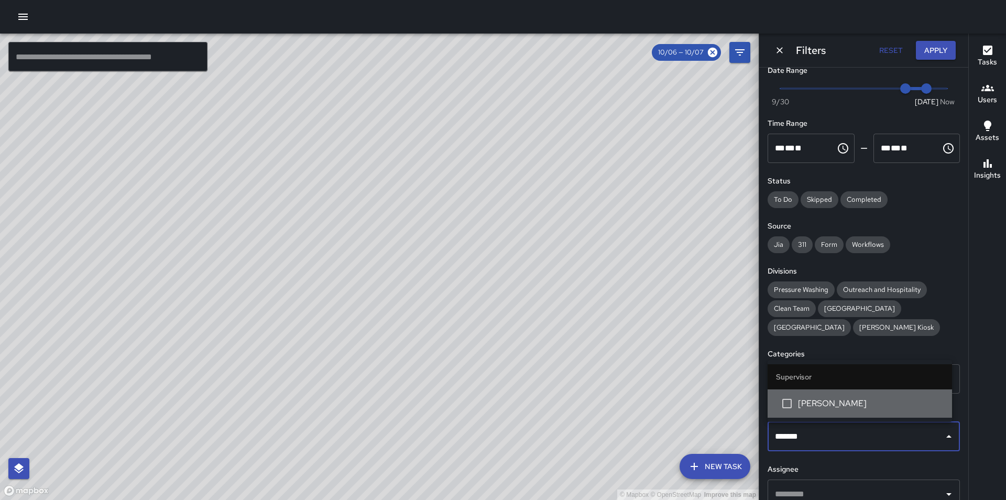
click at [843, 407] on span "[PERSON_NAME]" at bounding box center [871, 403] width 146 height 13
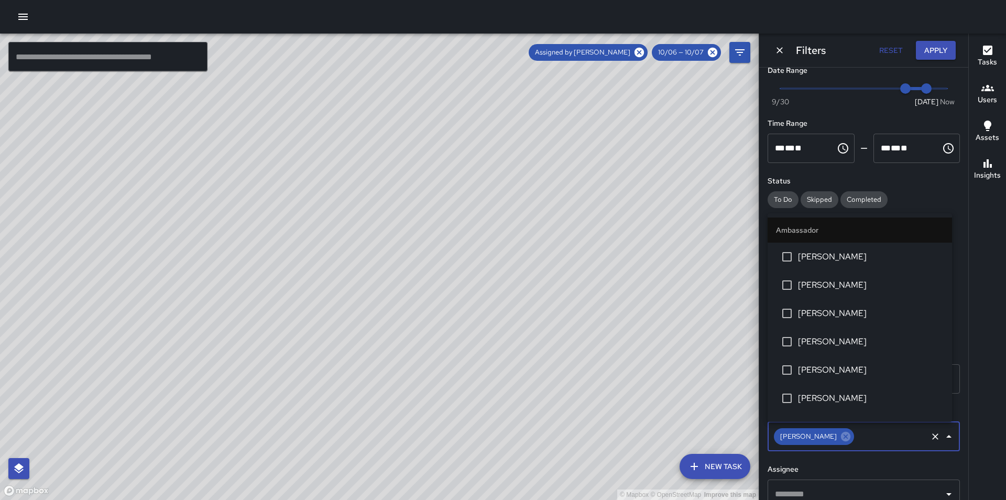
scroll to position [779, 0]
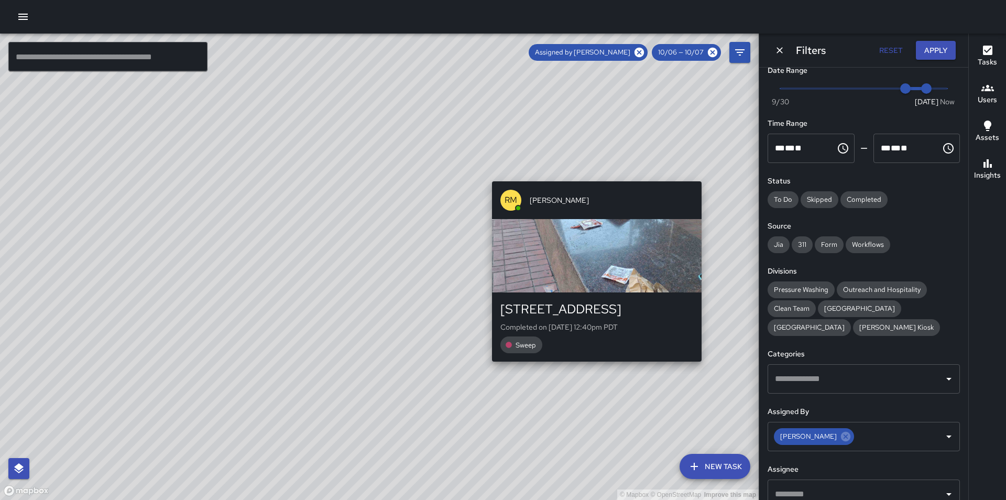
click at [600, 174] on div "© Mapbox © OpenStreetMap Improve this map RM [PERSON_NAME] [STREET_ADDRESS] Com…" at bounding box center [379, 267] width 758 height 466
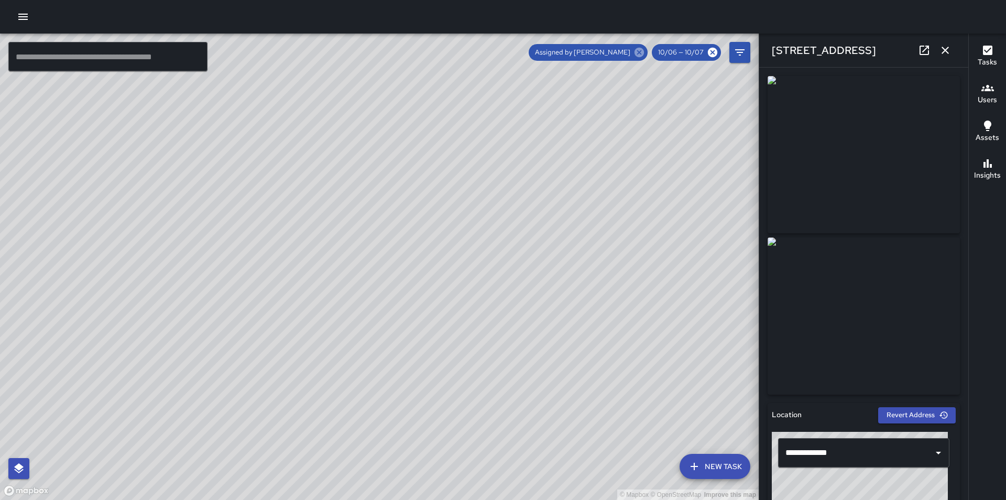
click at [644, 51] on icon at bounding box center [638, 52] width 9 height 9
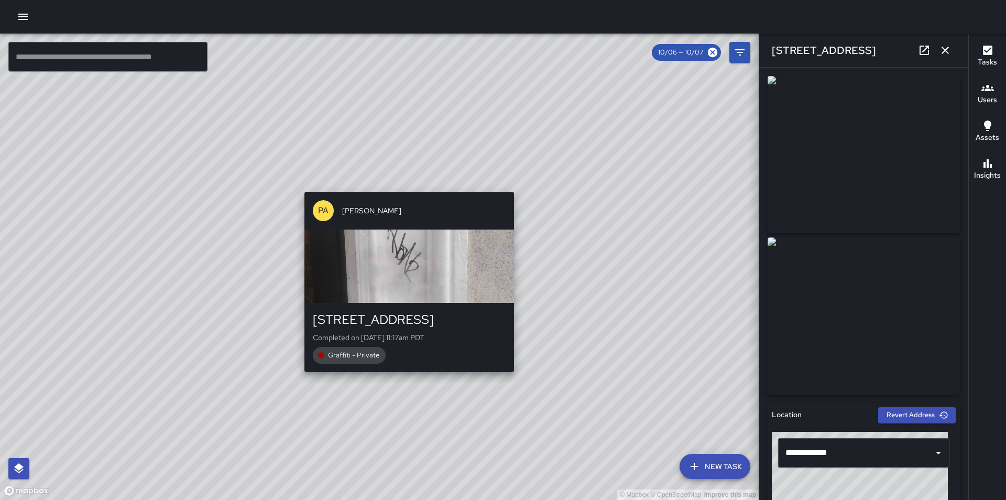
click at [404, 184] on div "© Mapbox © OpenStreetMap Improve this map PA [PERSON_NAME][GEOGRAPHIC_DATA][STR…" at bounding box center [379, 267] width 758 height 466
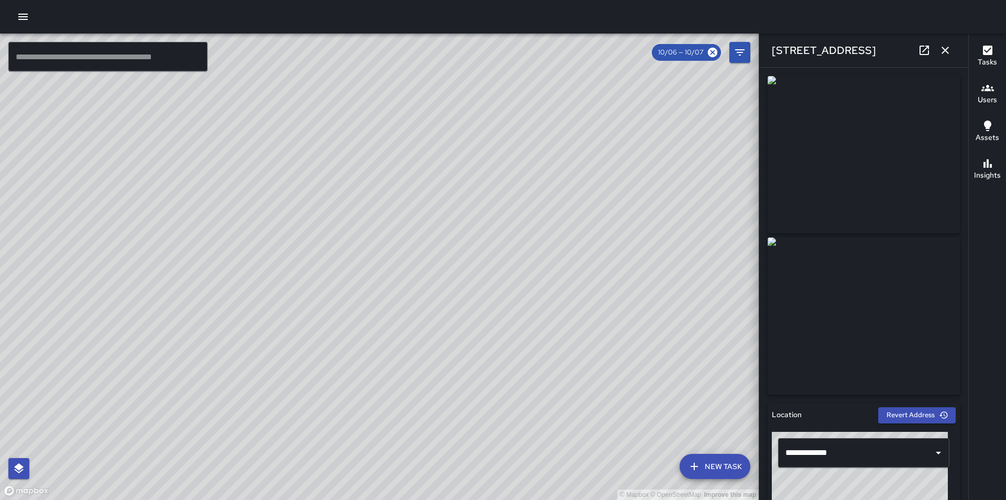
type input "**********"
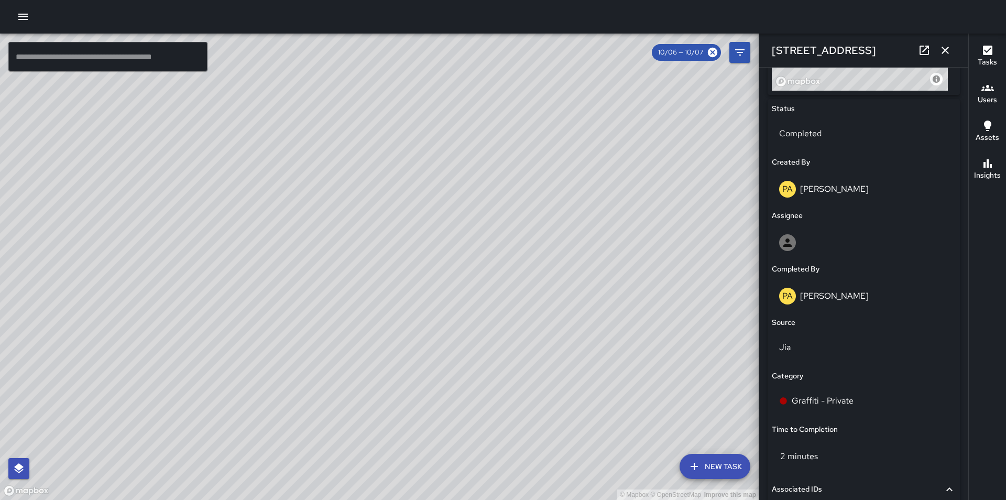
scroll to position [473, 0]
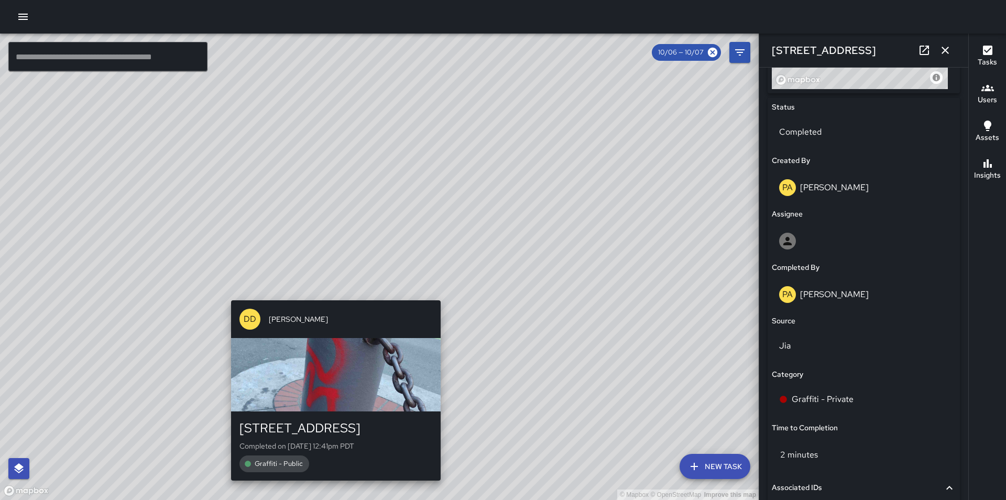
click at [331, 294] on div "© Mapbox © OpenStreetMap Improve this map DD [PERSON_NAME] [STREET_ADDRESS] Com…" at bounding box center [379, 267] width 758 height 466
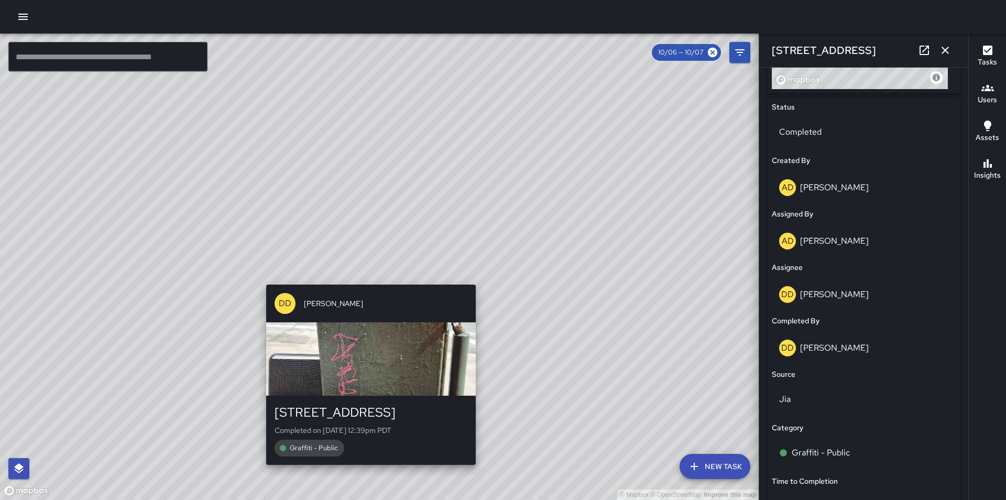
click at [365, 280] on div "DD [PERSON_NAME] [STREET_ADDRESS] Completed on [DATE] 12:39pm PDT Graffiti - Pu…" at bounding box center [371, 374] width 218 height 189
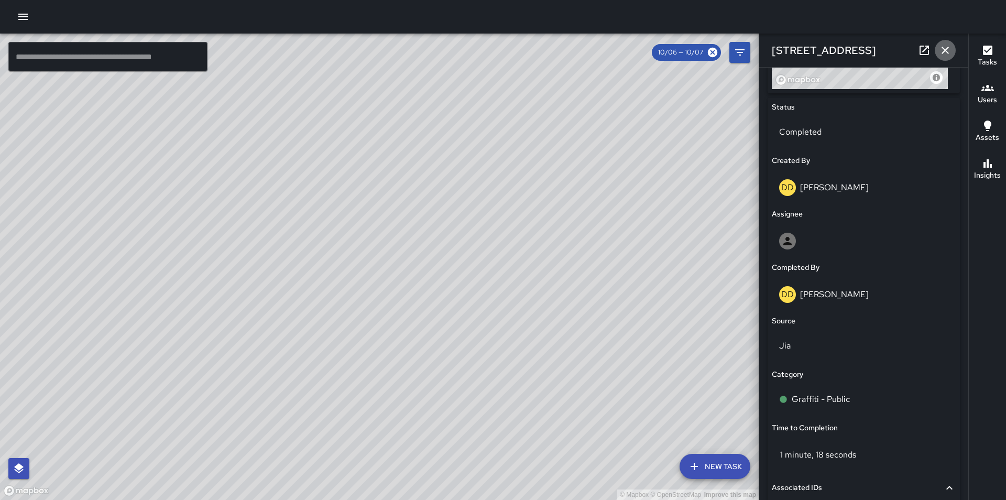
click at [946, 53] on icon "button" at bounding box center [945, 50] width 13 height 13
